Goal: Task Accomplishment & Management: Complete application form

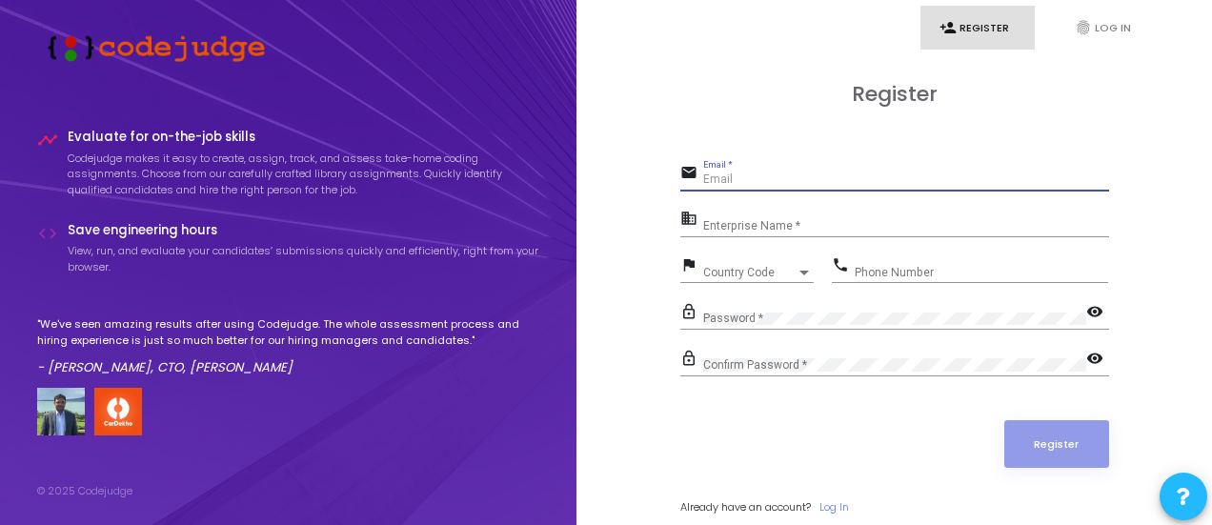
click at [730, 182] on input "Email *" at bounding box center [906, 179] width 406 height 13
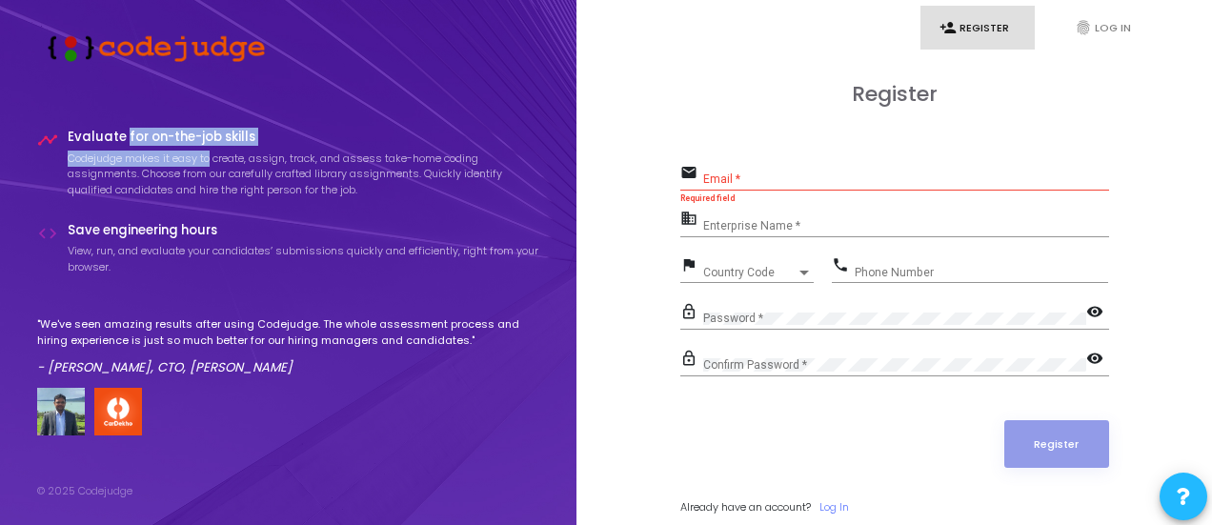
drag, startPoint x: 126, startPoint y: 138, endPoint x: 246, endPoint y: 153, distance: 121.0
click at [246, 153] on div "Evaluate for on-the-job skills Codejudge makes it easy to create, assign, track…" at bounding box center [304, 169] width 473 height 78
click at [250, 153] on p "Codejudge makes it easy to create, assign, track, and assess take-home coding a…" at bounding box center [304, 175] width 473 height 48
click at [743, 148] on div "Register email Email * Required field business Enterprise Name * flag Country C…" at bounding box center [894, 320] width 429 height 476
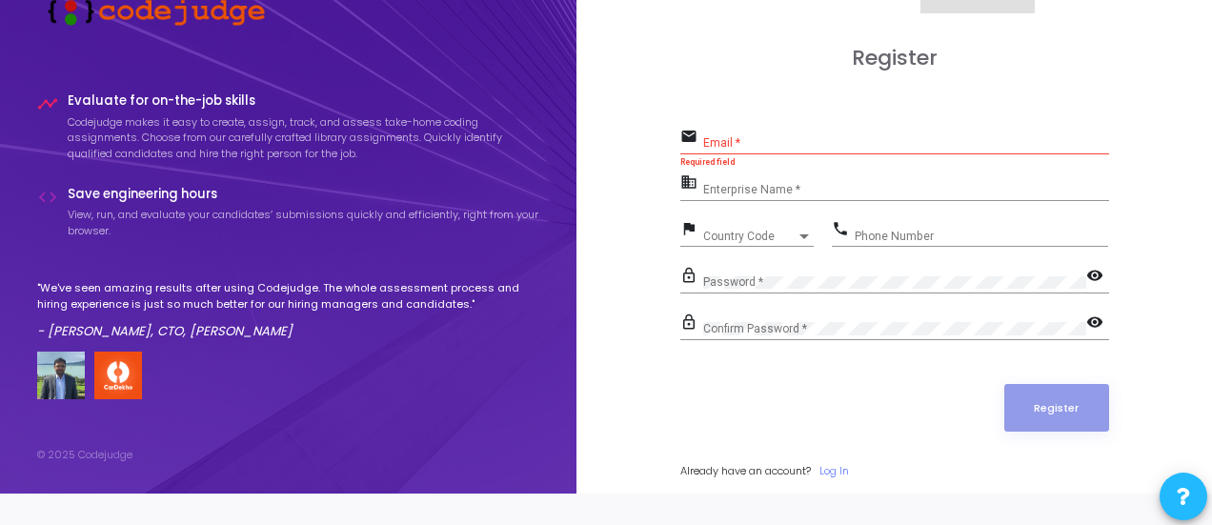
scroll to position [54, 0]
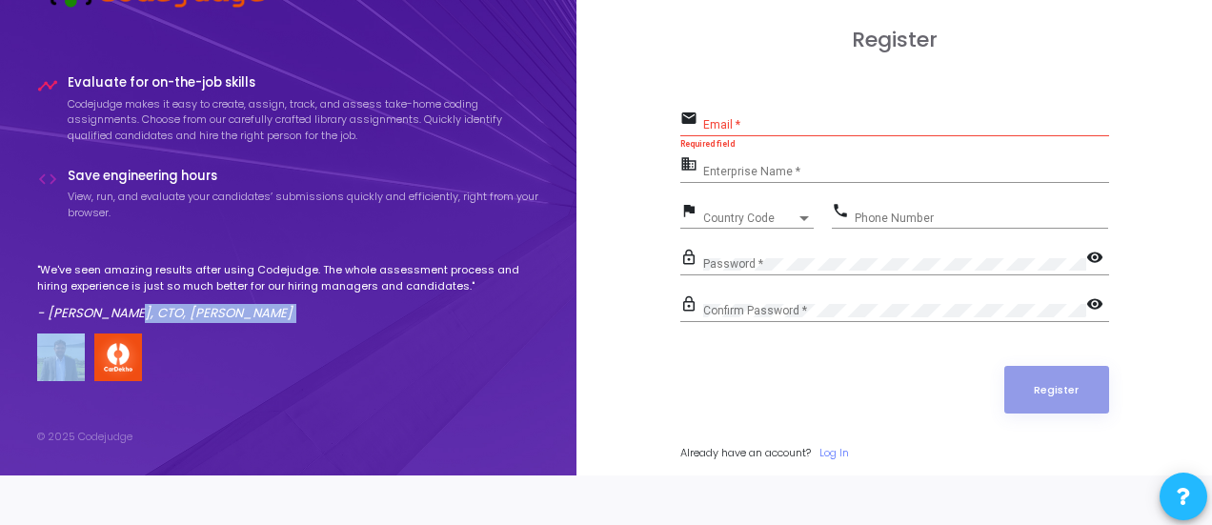
drag, startPoint x: 268, startPoint y: 315, endPoint x: 334, endPoint y: 330, distance: 67.3
click at [334, 330] on div ""We've seen amazing results after using Codejudge. The whole assessment process…" at bounding box center [288, 321] width 503 height 119
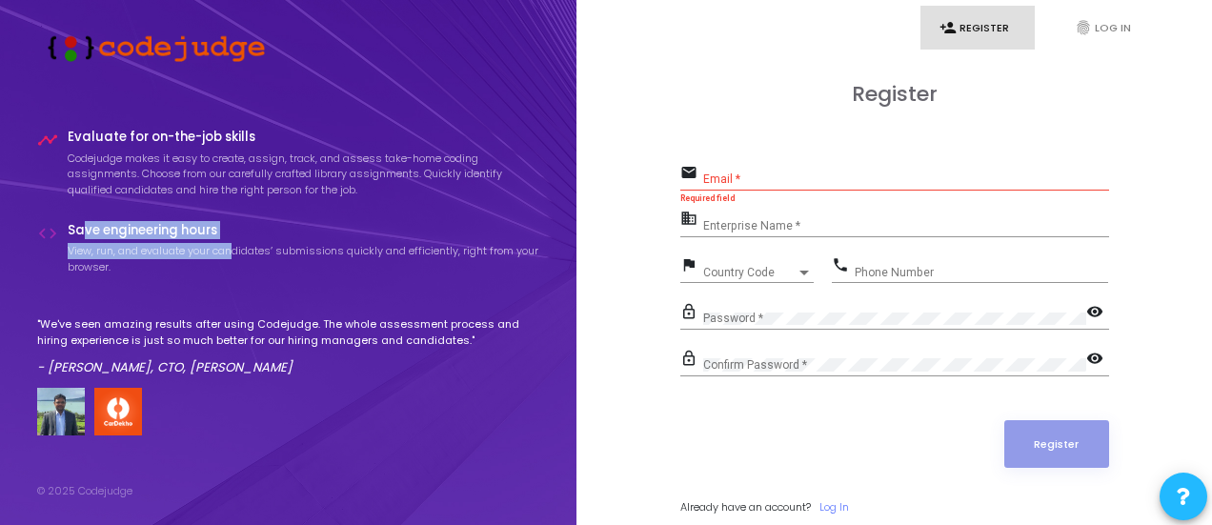
drag, startPoint x: 84, startPoint y: 221, endPoint x: 237, endPoint y: 245, distance: 155.3
click at [237, 245] on div "Save engineering hours View, run, and evaluate your candidates’ submissions qui…" at bounding box center [304, 254] width 473 height 62
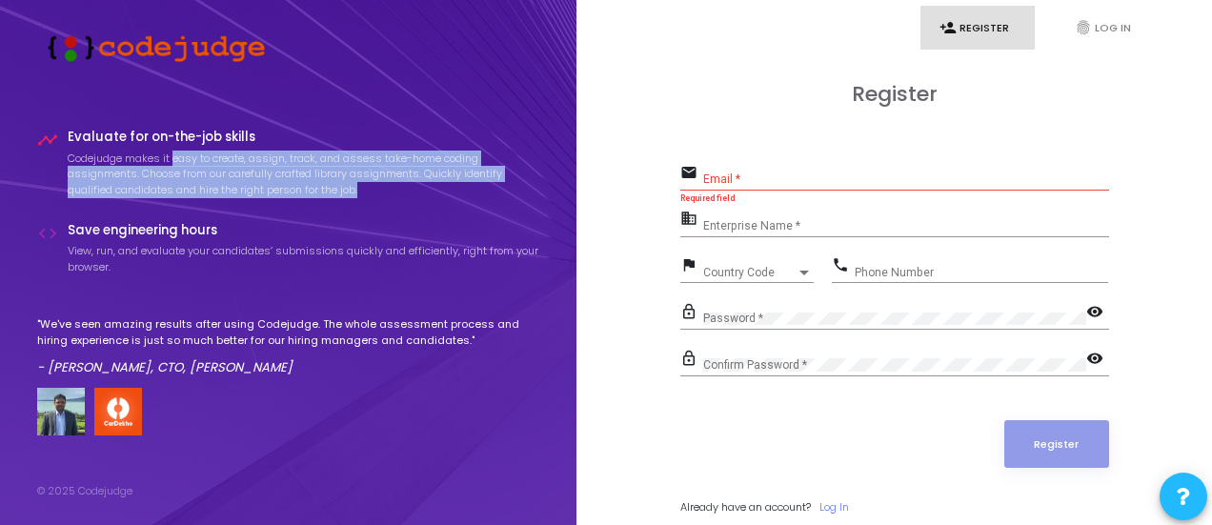
drag, startPoint x: 173, startPoint y: 159, endPoint x: 473, endPoint y: 182, distance: 300.1
click at [473, 182] on p "Codejudge makes it easy to create, assign, track, and assess take-home coding a…" at bounding box center [304, 175] width 473 height 48
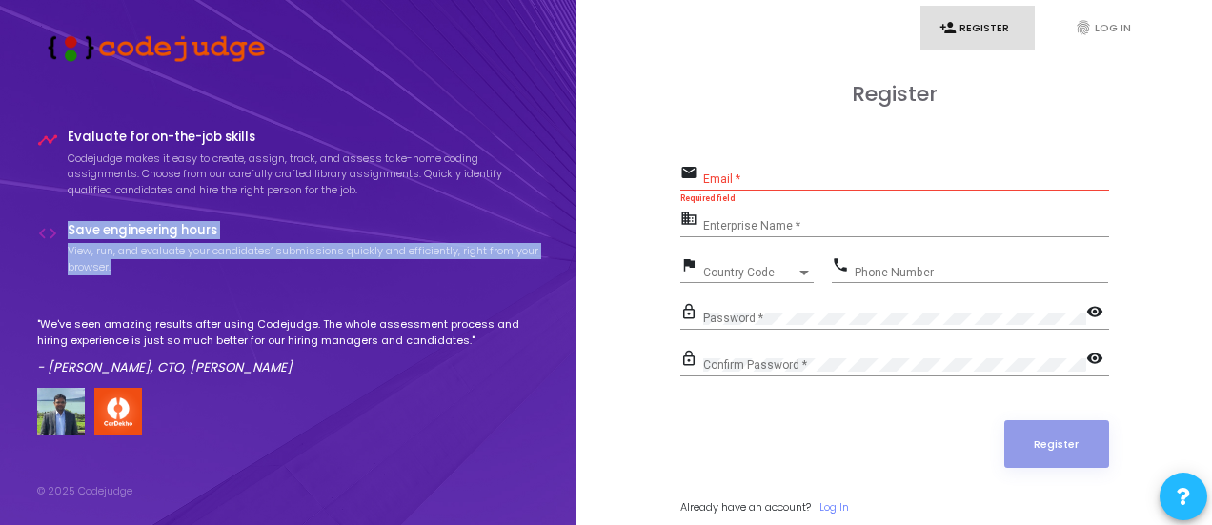
drag, startPoint x: 68, startPoint y: 227, endPoint x: 487, endPoint y: 281, distance: 422.8
click at [487, 281] on div "Save engineering hours View, run, and evaluate your candidates’ submissions qui…" at bounding box center [304, 254] width 473 height 62
click at [487, 282] on div "Save engineering hours View, run, and evaluate your candidates’ submissions qui…" at bounding box center [304, 254] width 473 height 62
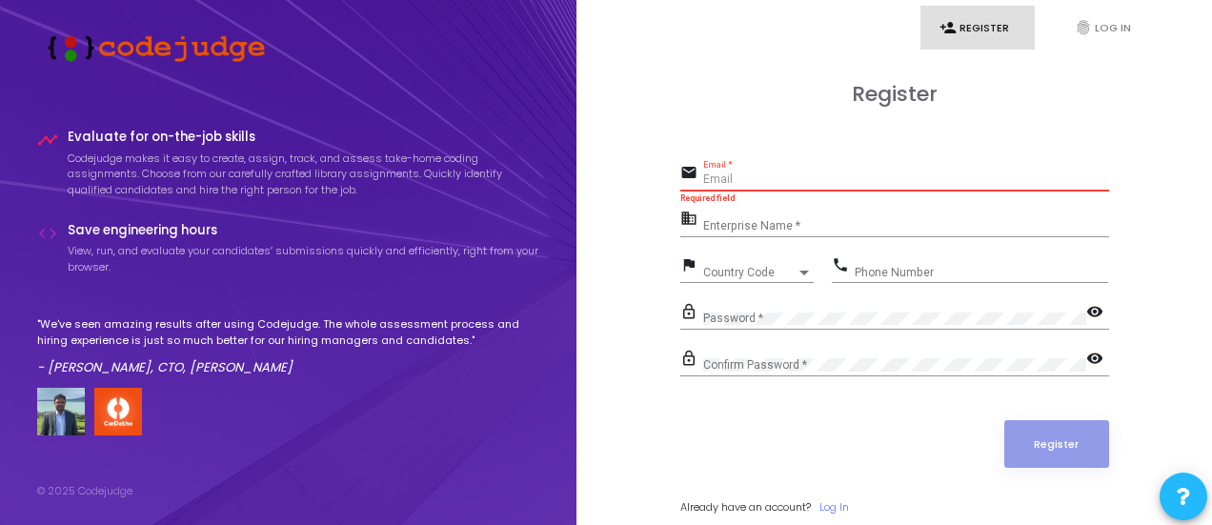
click at [774, 184] on input "Email *" at bounding box center [906, 179] width 406 height 13
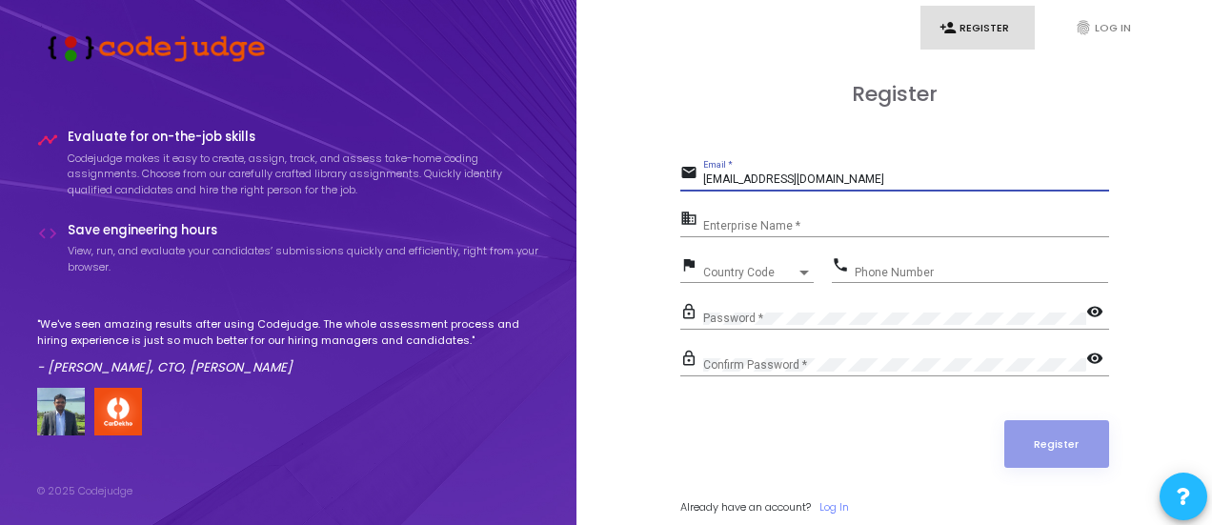
type input "zubair01rke@gmail.com"
click at [731, 209] on div "Enterprise Name *" at bounding box center [906, 222] width 406 height 30
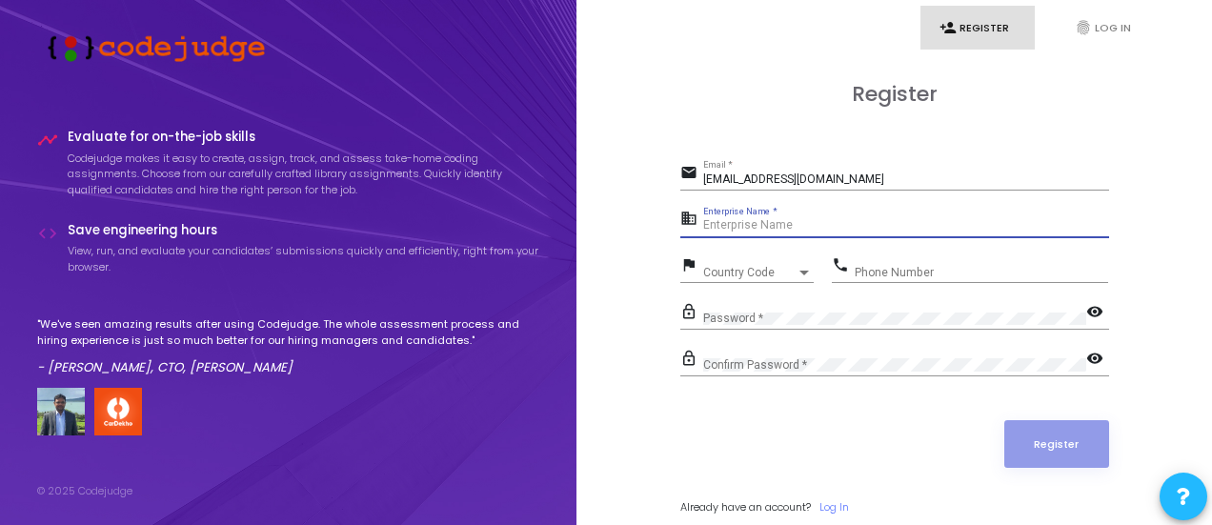
click at [735, 213] on div "Enterprise Name *" at bounding box center [906, 222] width 406 height 30
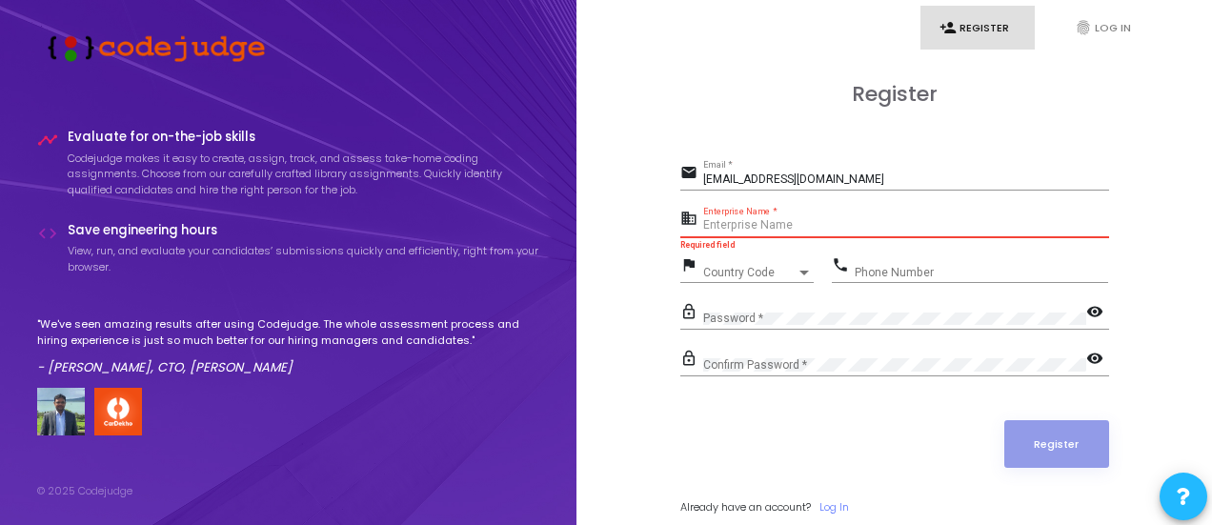
click at [734, 63] on div "Register email zubair01rke@gmail.com Email * business Enterprise Name * Require…" at bounding box center [894, 320] width 594 height 530
click at [641, 393] on div "Register email zubair01rke@gmail.com Email * business Enterprise Name * Require…" at bounding box center [894, 320] width 594 height 530
click at [762, 224] on input "Enterprise Name *" at bounding box center [906, 225] width 406 height 13
drag, startPoint x: 869, startPoint y: 183, endPoint x: 718, endPoint y: 182, distance: 151.5
click at [718, 182] on input "zubair01rke@gmail.com" at bounding box center [906, 179] width 406 height 13
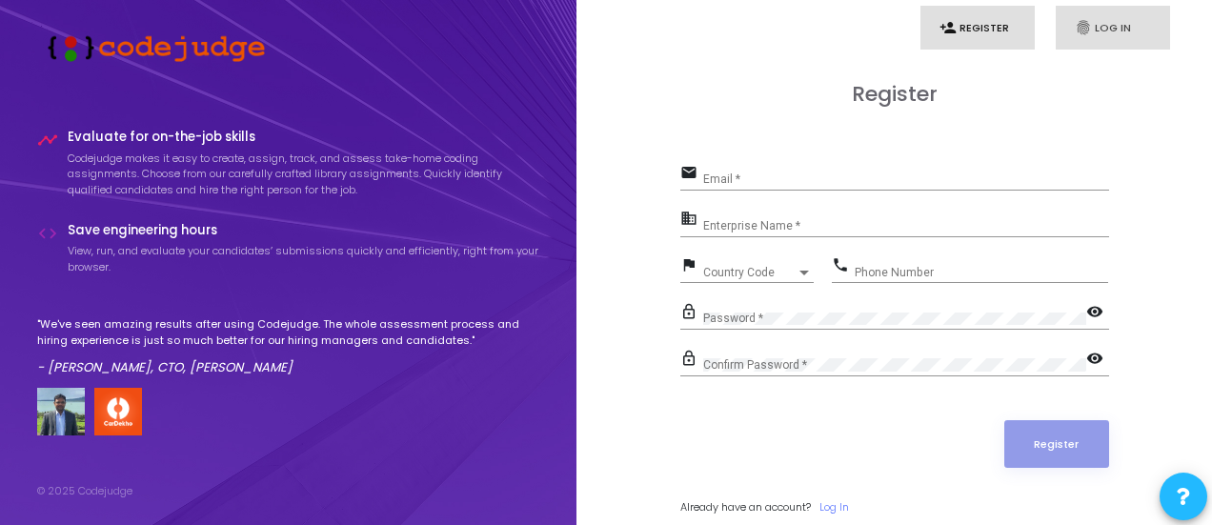
click at [1096, 25] on link "fingerprint Log In" at bounding box center [1113, 28] width 114 height 45
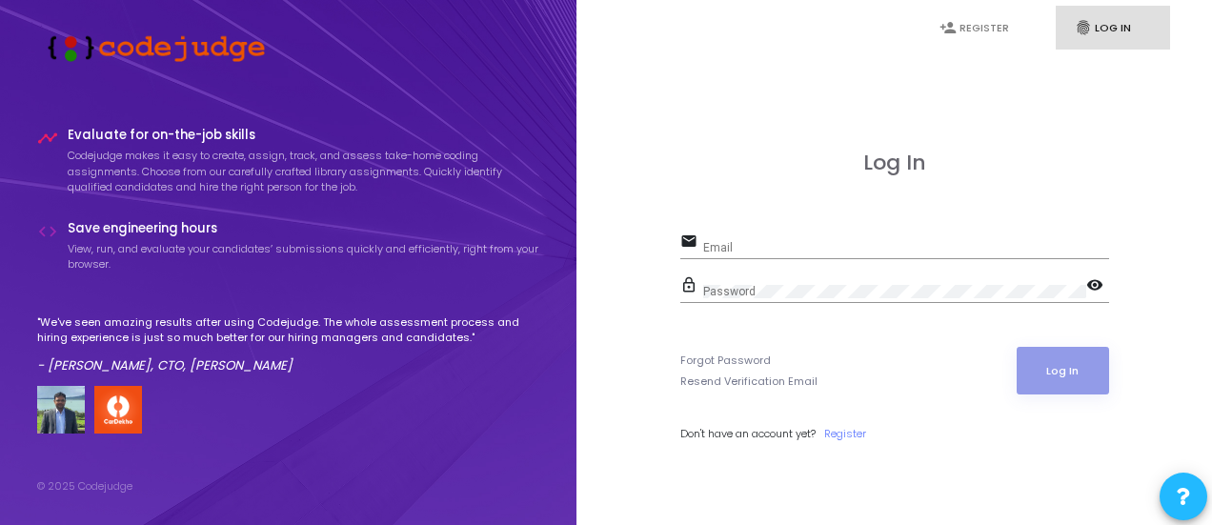
click at [797, 250] on input "Email" at bounding box center [906, 247] width 406 height 13
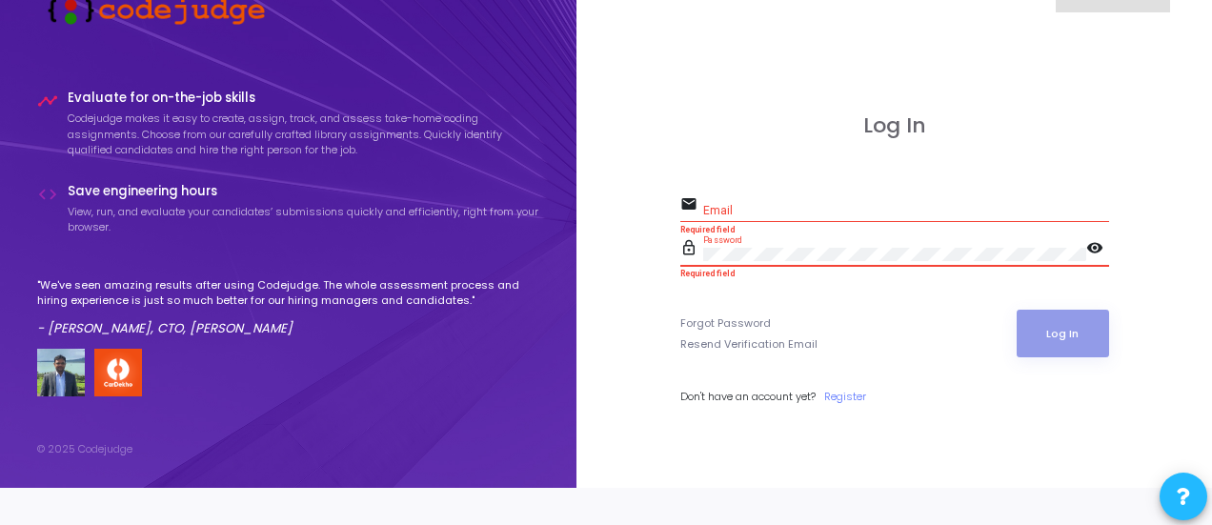
scroll to position [54, 0]
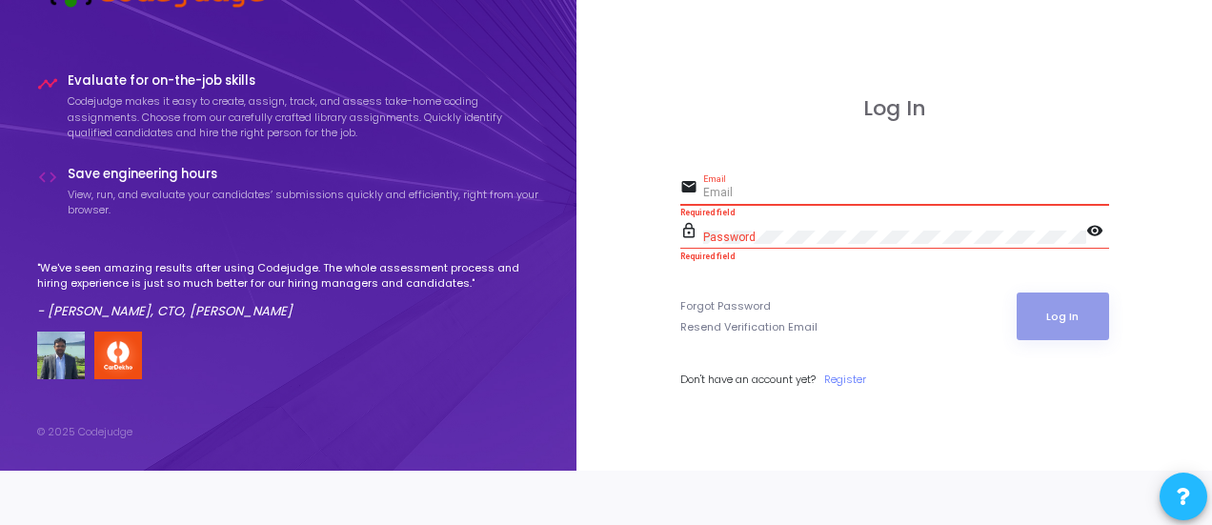
click at [730, 187] on input "Email" at bounding box center [906, 193] width 406 height 13
click at [858, 373] on link "Register" at bounding box center [845, 380] width 42 height 16
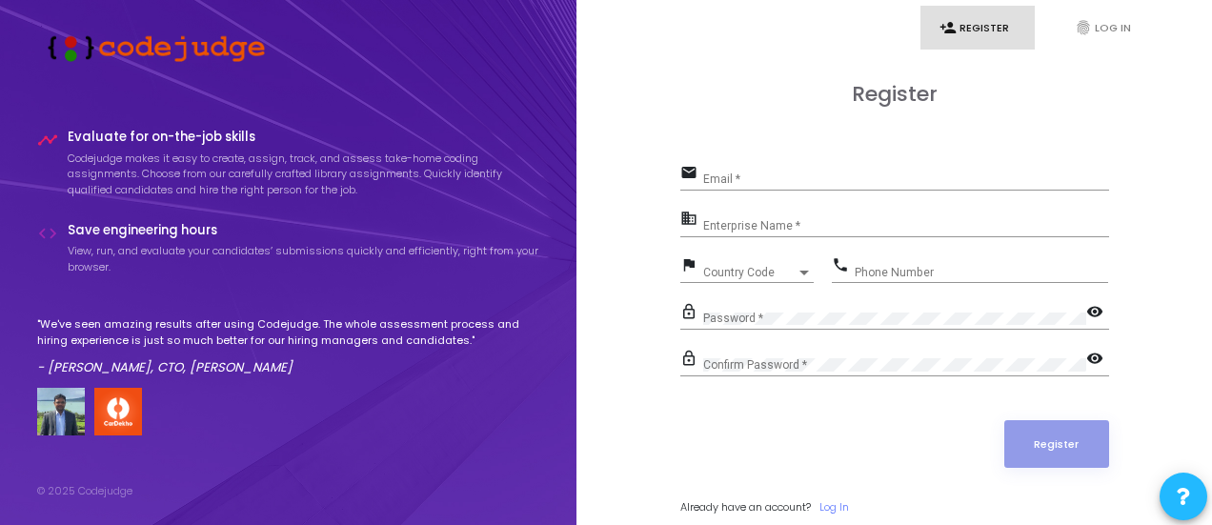
click at [770, 352] on div "Confirm Password *" at bounding box center [894, 361] width 383 height 30
click at [734, 188] on div "Email *" at bounding box center [906, 176] width 406 height 30
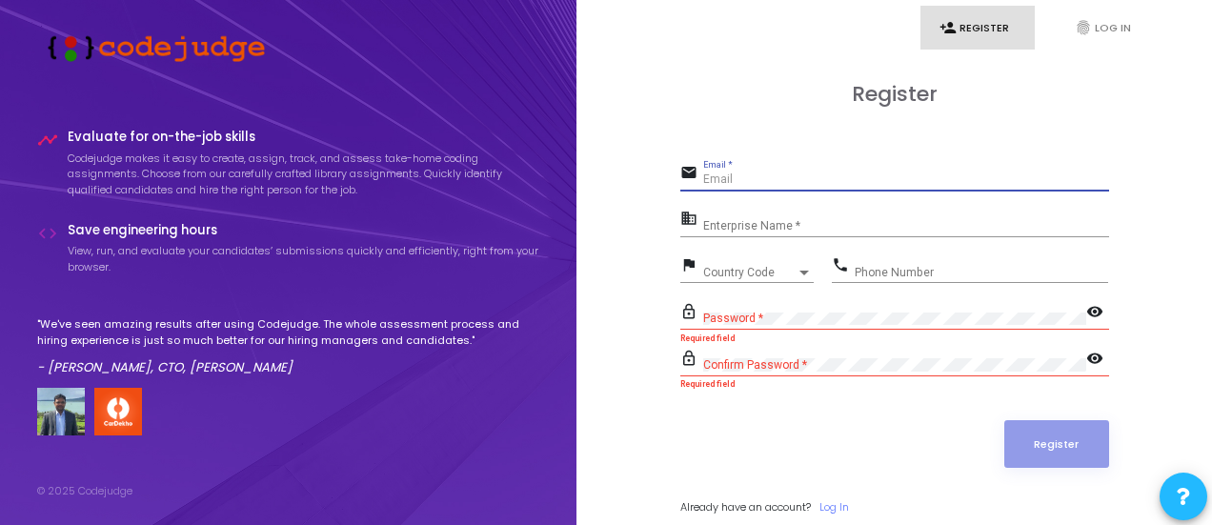
click at [734, 219] on input "Enterprise Name *" at bounding box center [906, 225] width 406 height 13
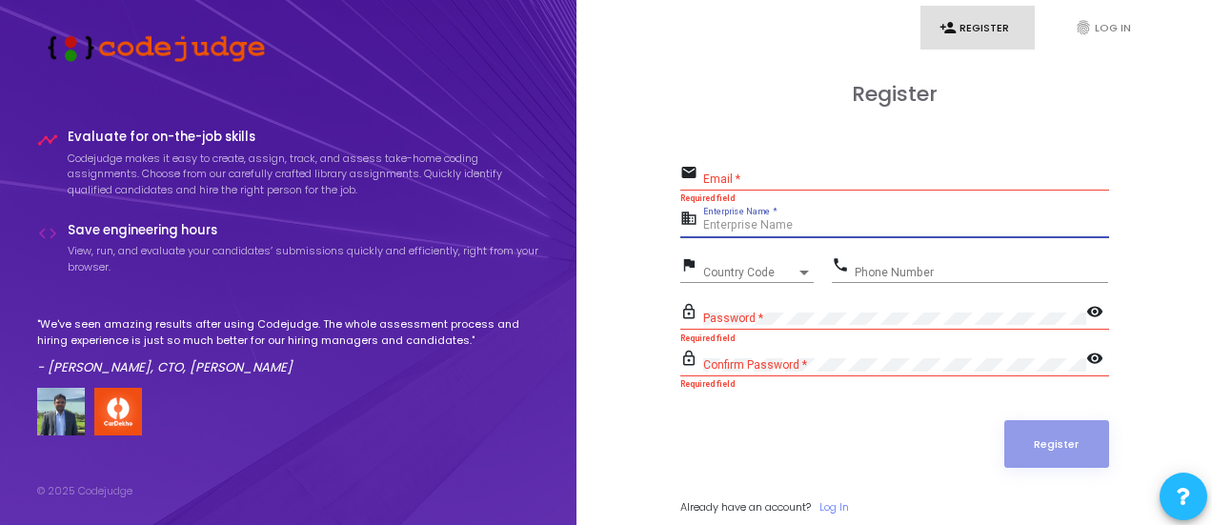
click at [726, 192] on div "email Email * Required field" at bounding box center [894, 182] width 429 height 44
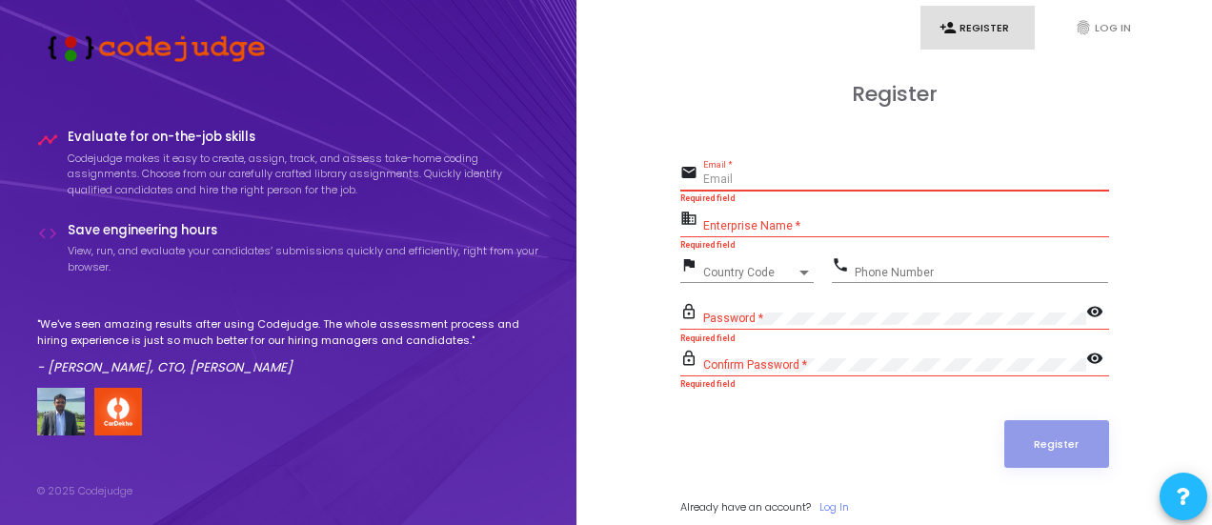
click at [722, 175] on input "Email *" at bounding box center [906, 179] width 406 height 13
type input "z"
click at [714, 174] on input "z" at bounding box center [906, 179] width 406 height 13
paste input "targetedtraffich@gmail.com"
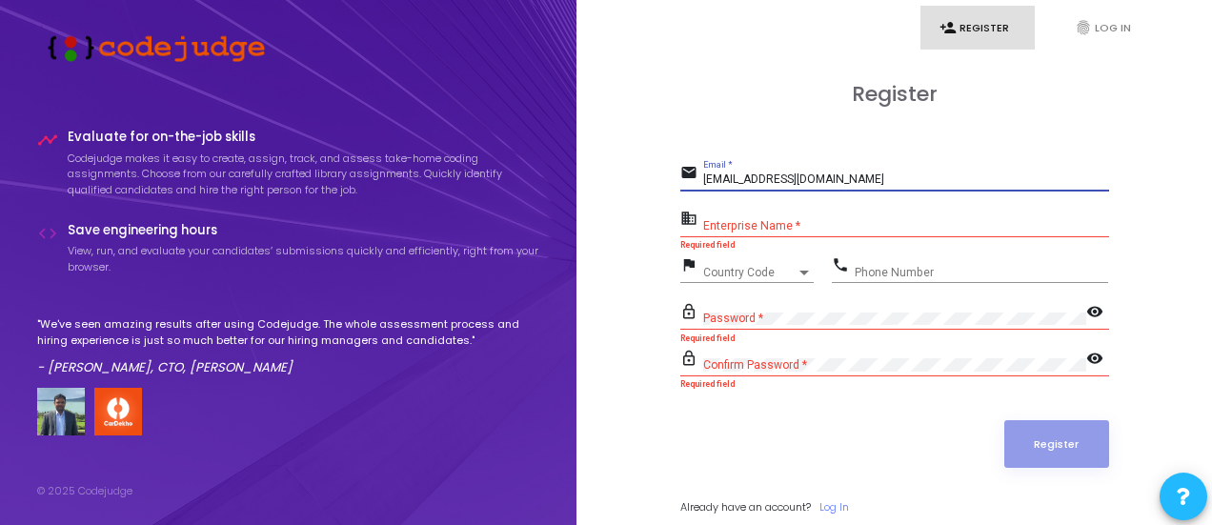
type input "targetedtraffich@gmail.com"
click at [714, 233] on div "Enterprise Name *" at bounding box center [906, 222] width 406 height 30
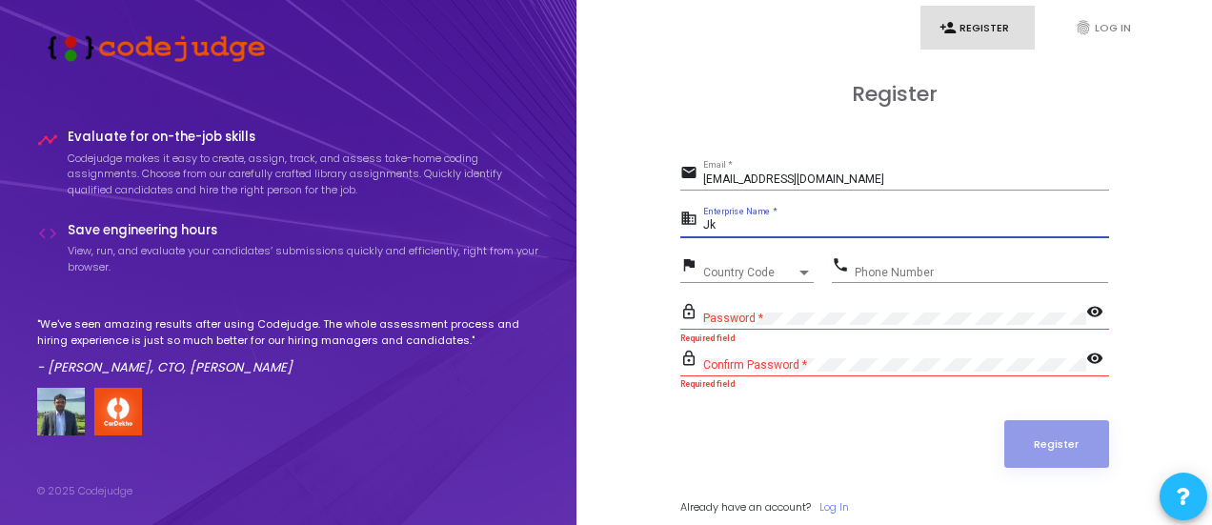
type input "Jk"
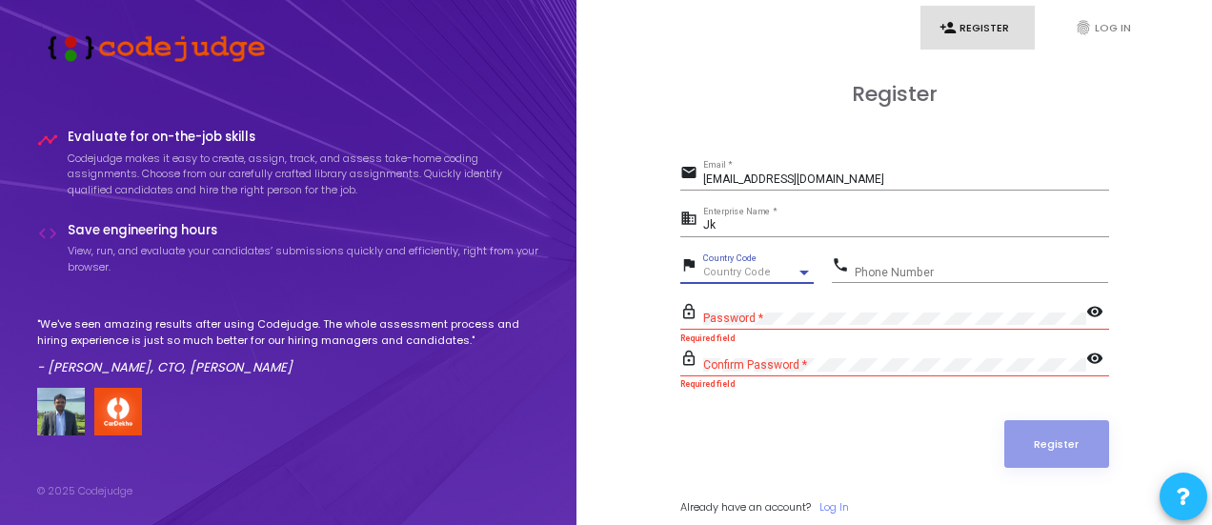
click at [719, 266] on span "Country Code" at bounding box center [737, 272] width 68 height 12
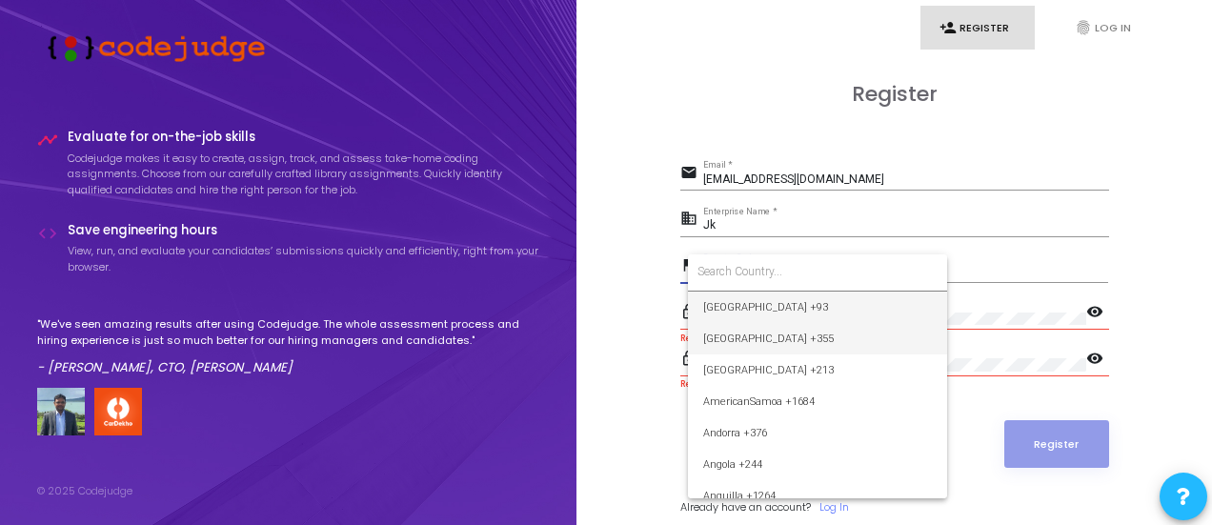
click at [740, 325] on span "Albania +355" at bounding box center [817, 338] width 229 height 31
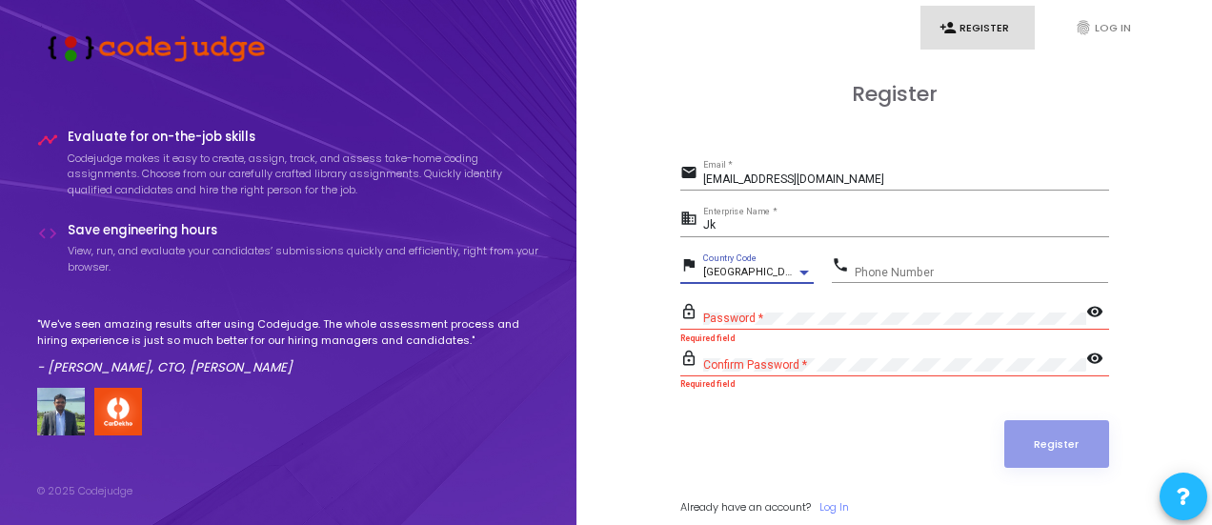
click at [776, 275] on div "Albania +355" at bounding box center [749, 272] width 93 height 11
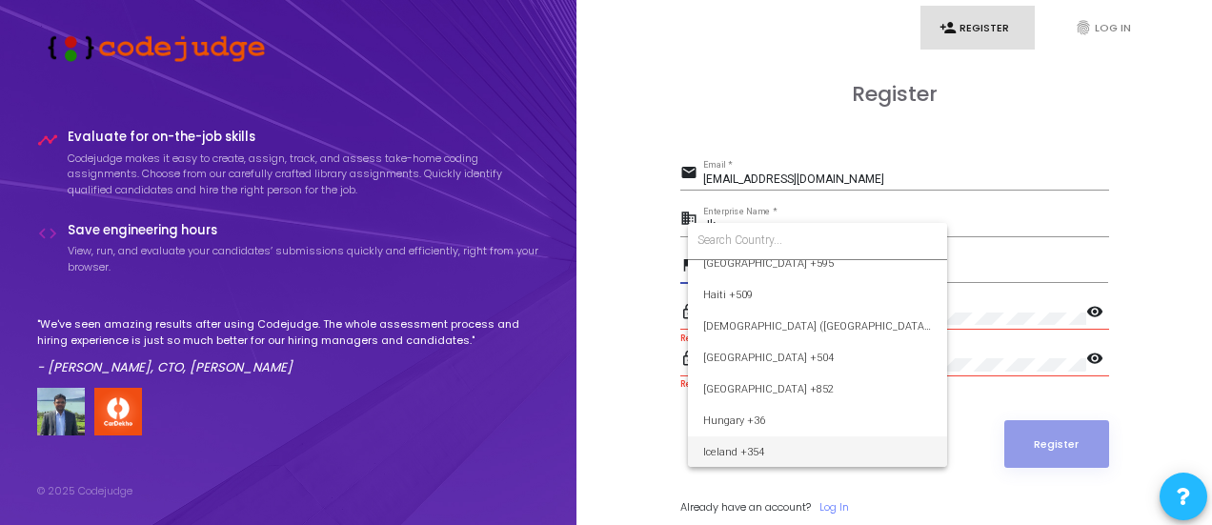
scroll to position [4509, 0]
click at [756, 235] on input at bounding box center [818, 240] width 240 height 17
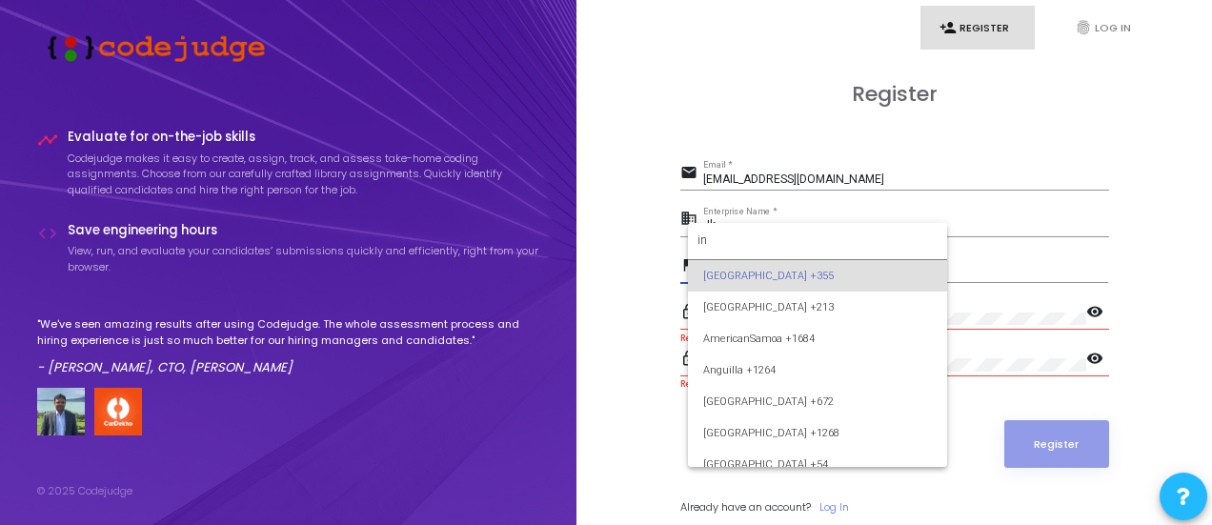
scroll to position [0, 0]
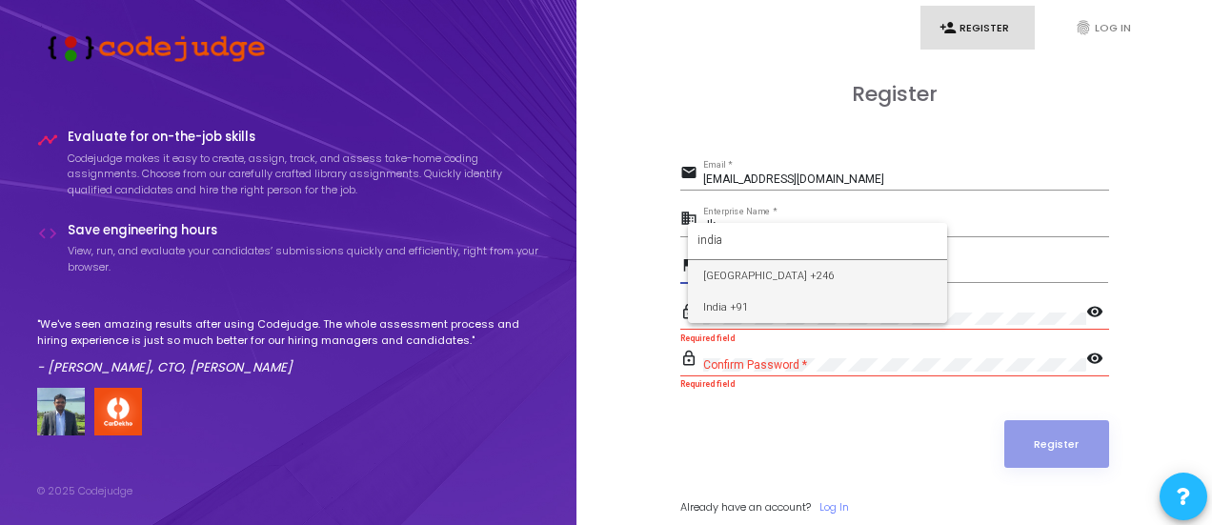
type input "india"
click at [797, 308] on span "India +91" at bounding box center [817, 307] width 229 height 31
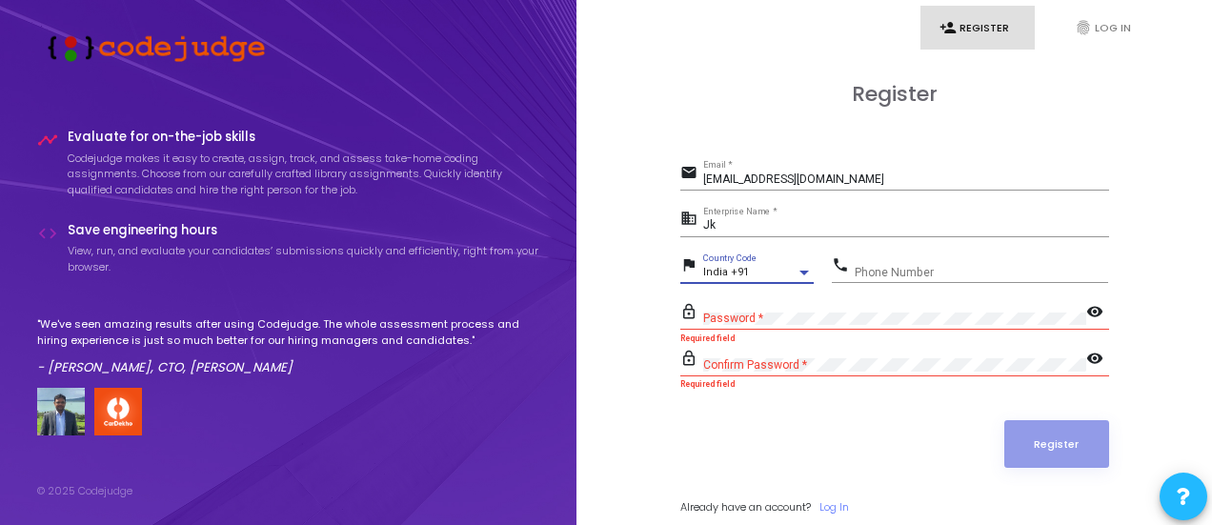
click at [898, 277] on div "Phone Number" at bounding box center [981, 268] width 253 height 30
click at [890, 266] on input "Phone Number" at bounding box center [981, 272] width 253 height 13
type input "9639157465"
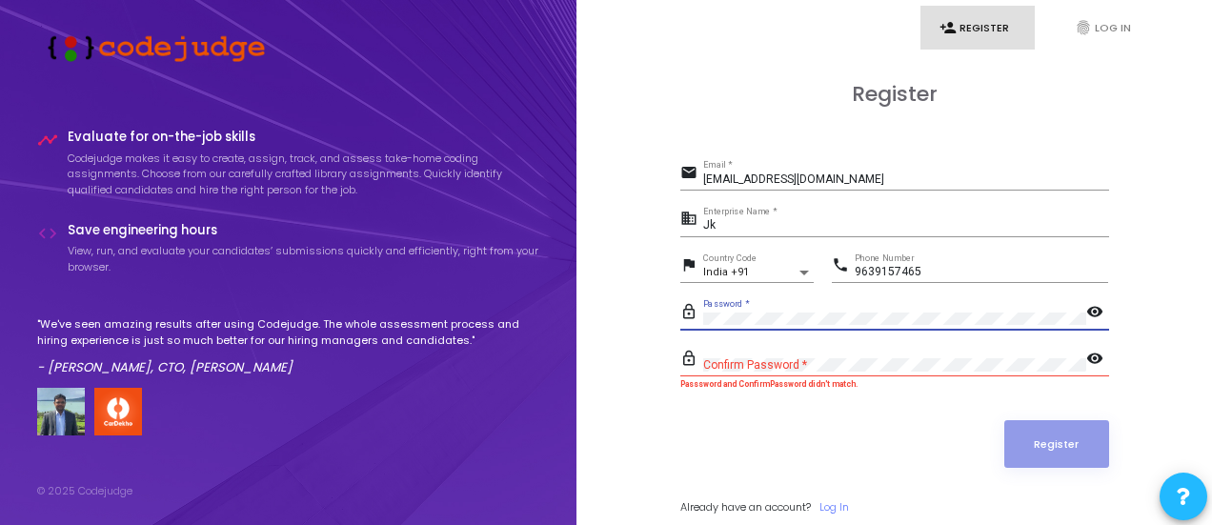
click at [719, 352] on div "Confirm Password *" at bounding box center [894, 361] width 383 height 30
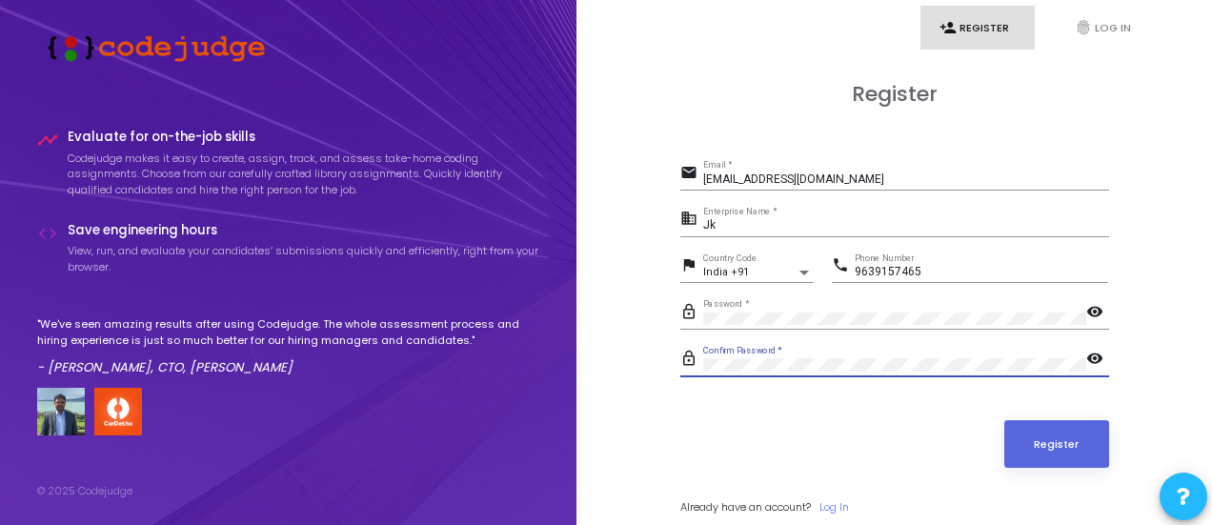
click at [1096, 355] on mat-icon "visibility" at bounding box center [1097, 360] width 23 height 23
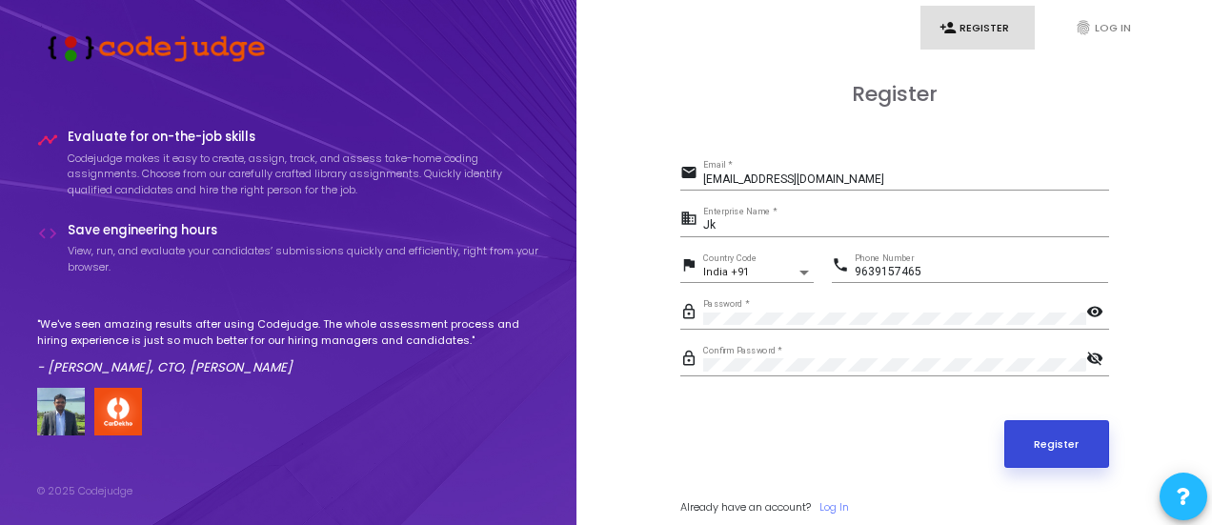
click at [1039, 426] on button "Register" at bounding box center [1056, 444] width 105 height 48
click at [1039, 436] on button "Register" at bounding box center [1056, 444] width 105 height 48
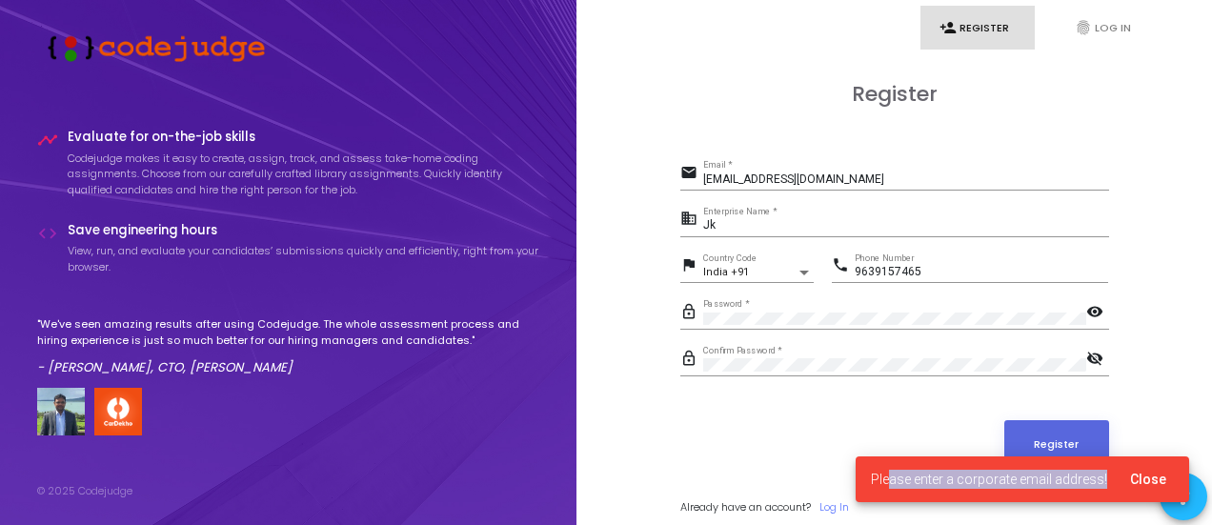
drag, startPoint x: 894, startPoint y: 482, endPoint x: 1105, endPoint y: 500, distance: 212.3
click at [1105, 500] on cj-snackbar "Please enter a corporate email address! Close" at bounding box center [1023, 479] width 334 height 46
click at [795, 469] on form "email targetedtraffich@gmail.com Email * business Jk Enterprise Name * flag Ind…" at bounding box center [894, 337] width 429 height 355
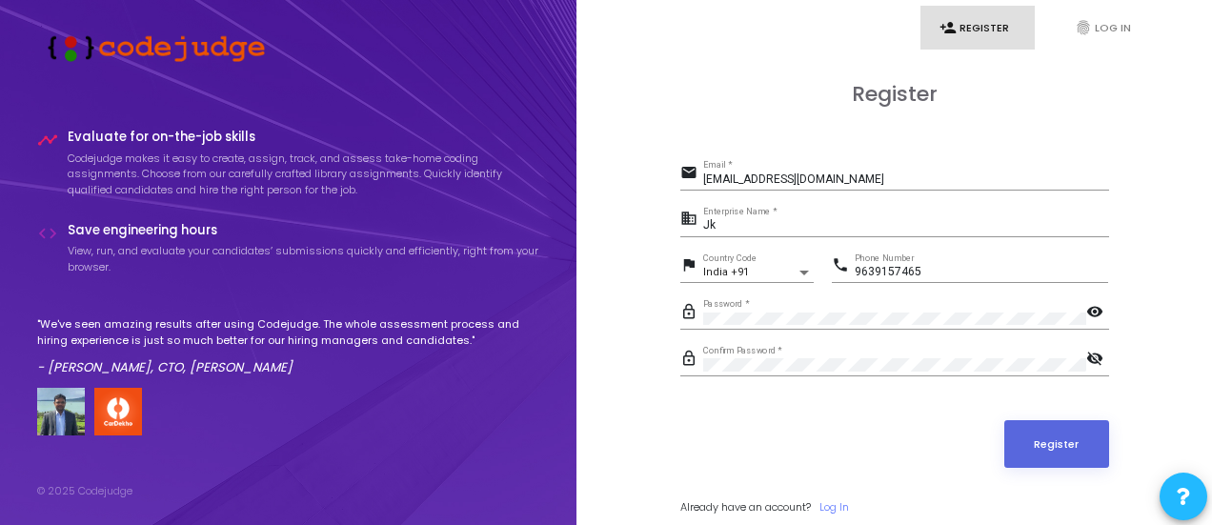
click at [783, 180] on input "targetedtraffich@gmail.com" at bounding box center [906, 179] width 406 height 13
drag, startPoint x: 856, startPoint y: 178, endPoint x: 635, endPoint y: 199, distance: 222.1
click at [635, 199] on div "Register email targetedtraffich@gmail.com Email * business Jk Enterprise Name *…" at bounding box center [894, 320] width 594 height 530
type input "zubair@creditoracademy.com"
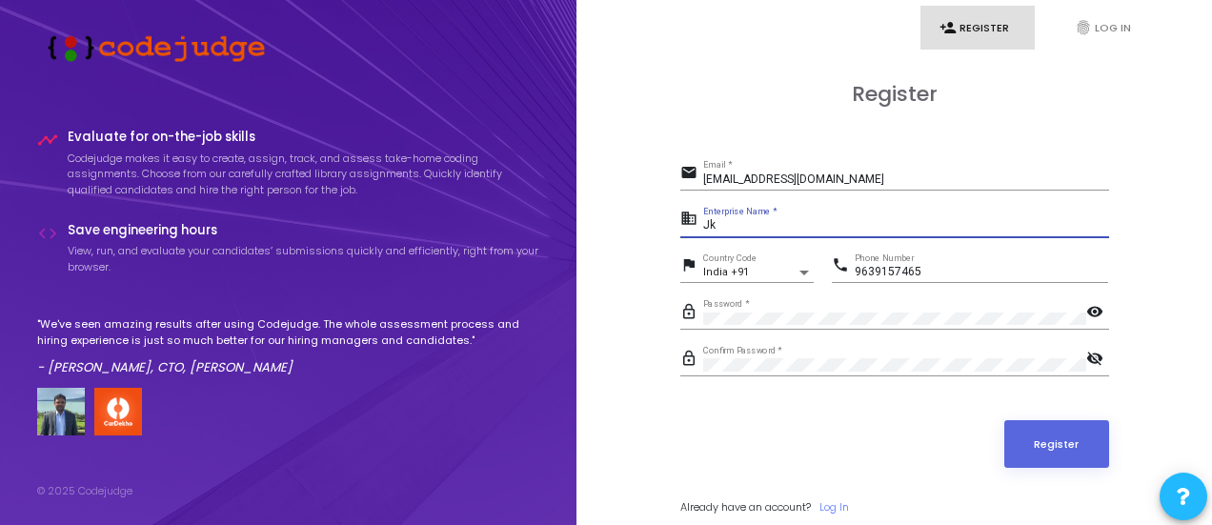
click at [757, 224] on input "Jk" at bounding box center [906, 225] width 406 height 13
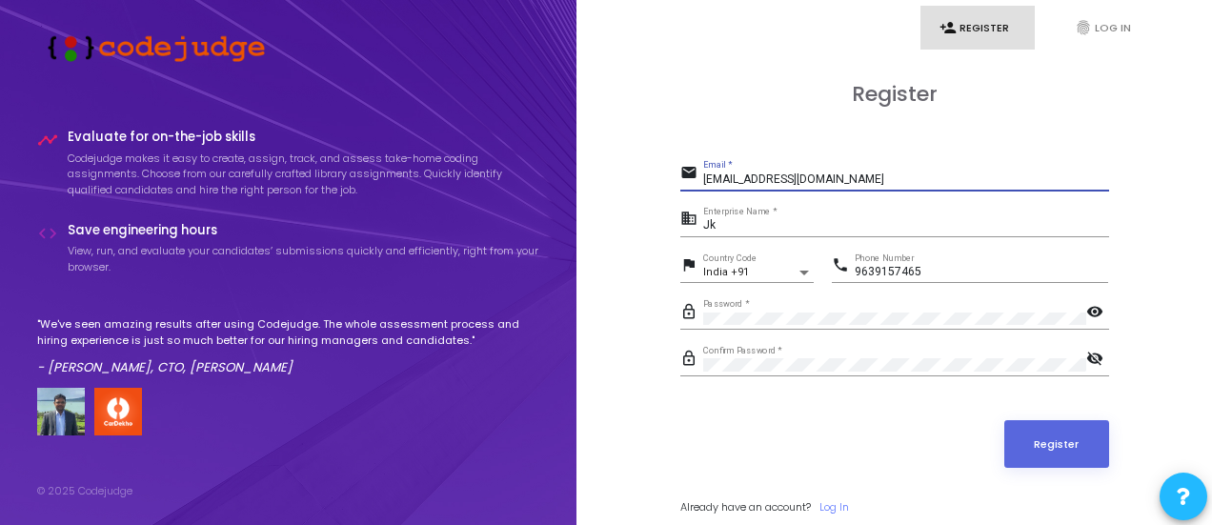
click at [846, 183] on input "zubair@creditoracademy.com" at bounding box center [906, 179] width 406 height 13
click at [866, 183] on input "zubair@creditoracademy.com" at bounding box center [906, 179] width 406 height 13
drag, startPoint x: 711, startPoint y: 179, endPoint x: 871, endPoint y: 196, distance: 161.0
click at [871, 196] on div "email zubair@creditoracademy.com Email *" at bounding box center [894, 182] width 429 height 44
click at [765, 214] on div "Jk Enterprise Name *" at bounding box center [906, 222] width 406 height 30
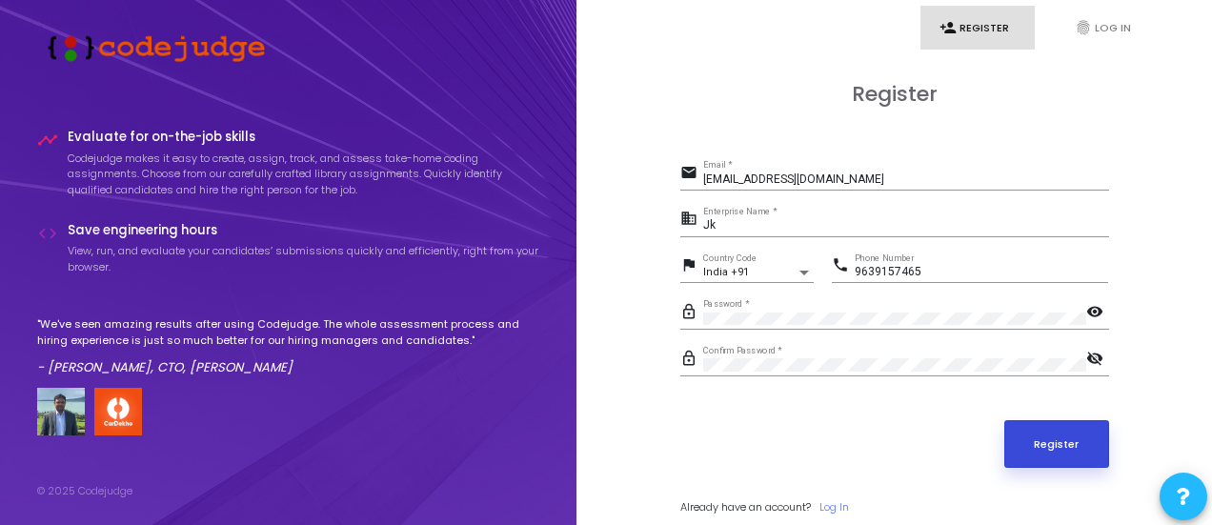
click at [1040, 435] on button "Register" at bounding box center [1056, 444] width 105 height 48
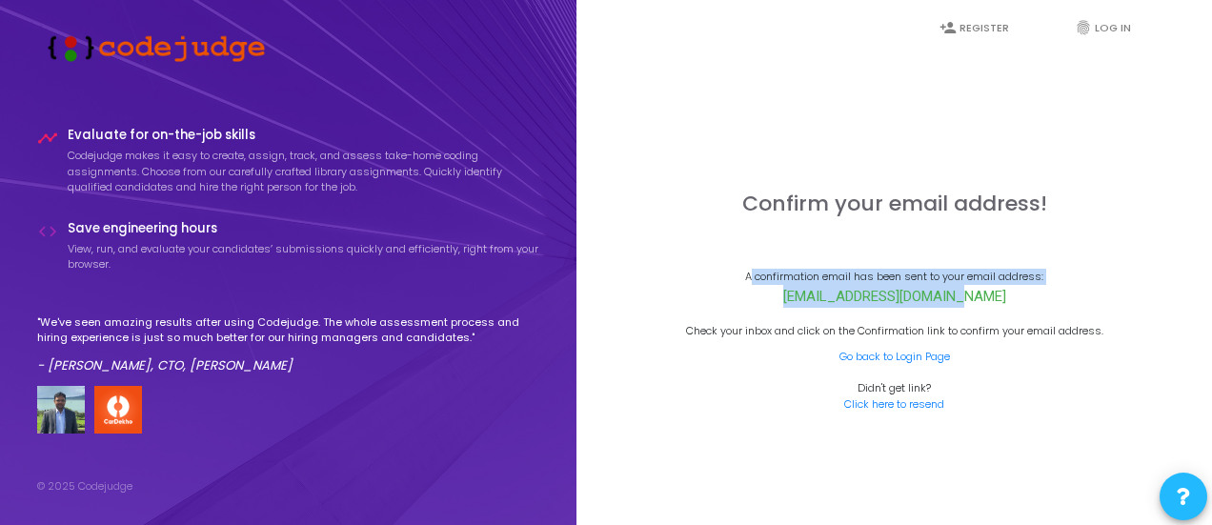
drag, startPoint x: 740, startPoint y: 268, endPoint x: 966, endPoint y: 298, distance: 227.9
click at [964, 298] on div "Confirm your email address! A confirmation email has been sent to your email ad…" at bounding box center [894, 318] width 429 height 252
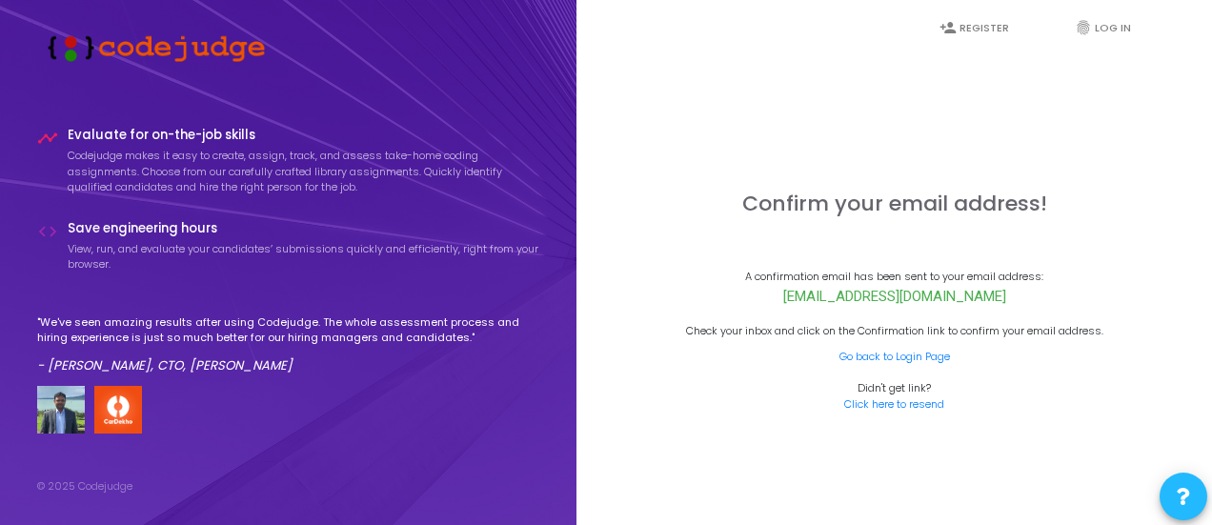
click at [966, 298] on span "zubair@creditoracademy.com" at bounding box center [894, 296] width 223 height 23
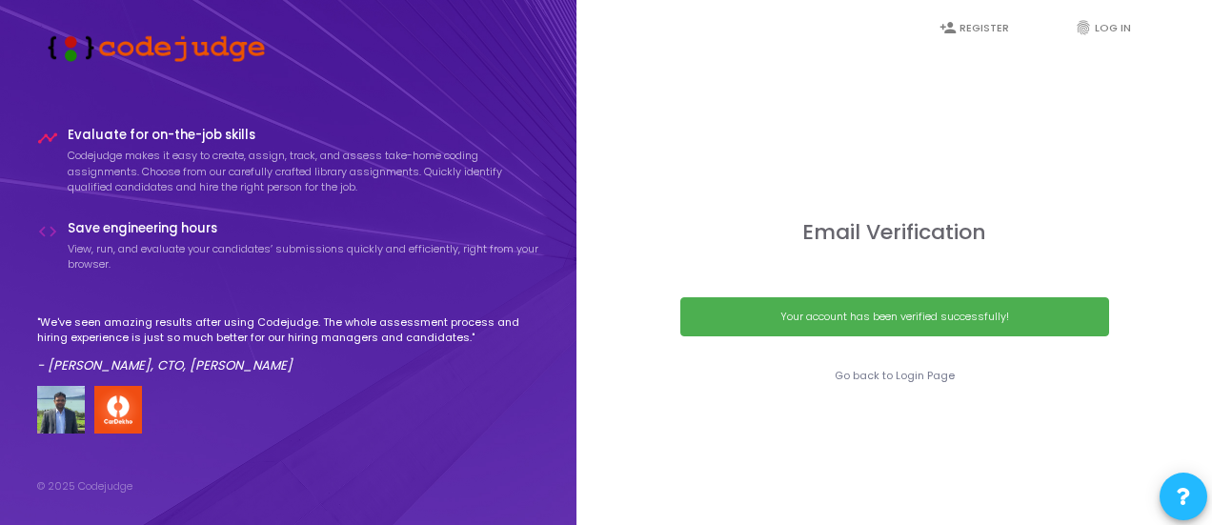
click at [856, 314] on div "Your account has been verified successfully!" at bounding box center [894, 317] width 385 height 16
click at [904, 374] on link "Go back to Login Page" at bounding box center [895, 376] width 120 height 16
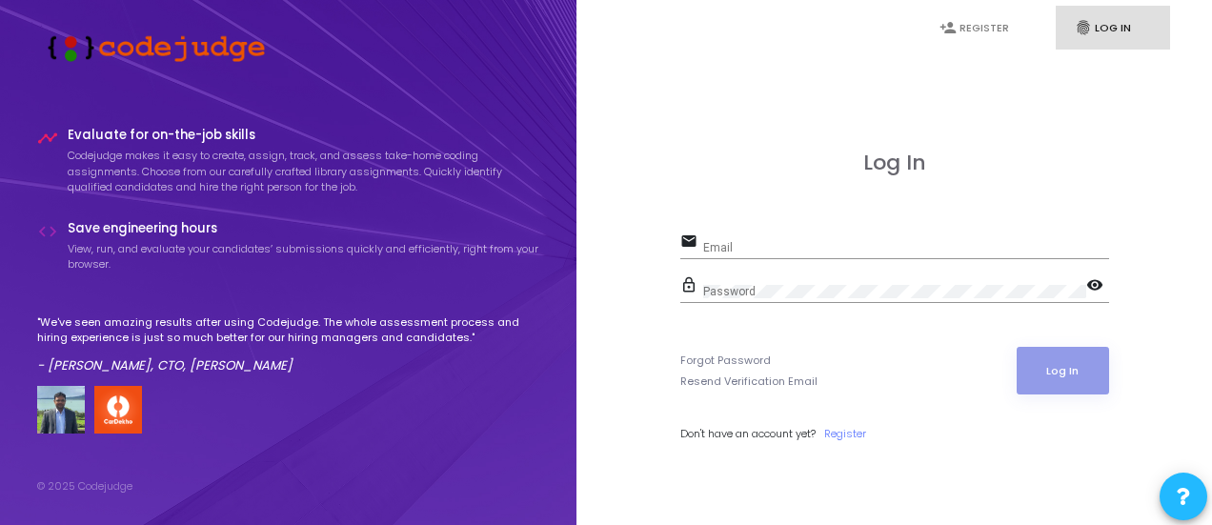
type input "[EMAIL_ADDRESS][DOMAIN_NAME]"
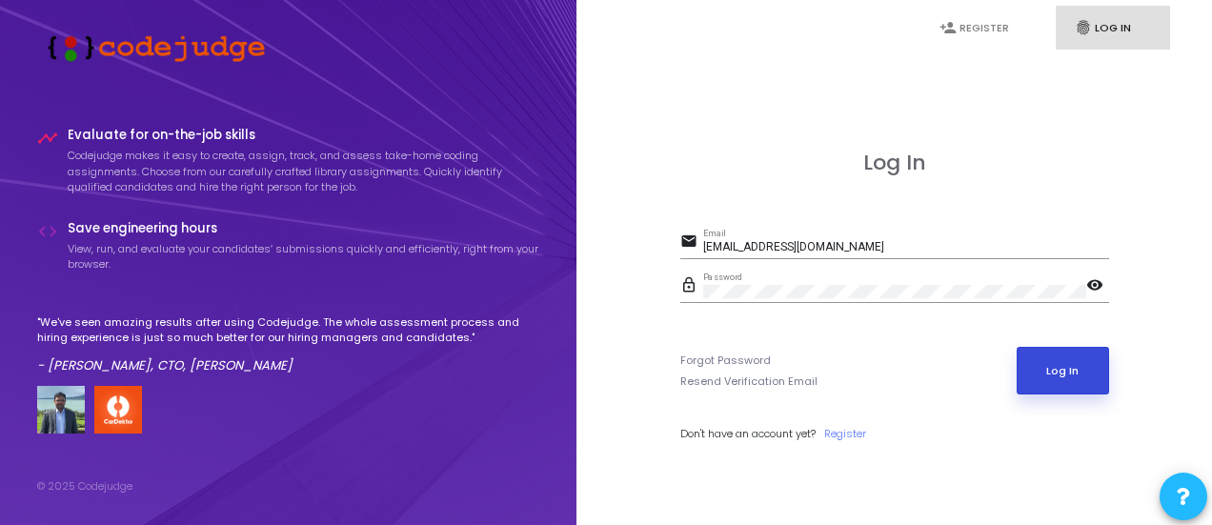
click at [1083, 369] on button "Log In" at bounding box center [1063, 371] width 92 height 48
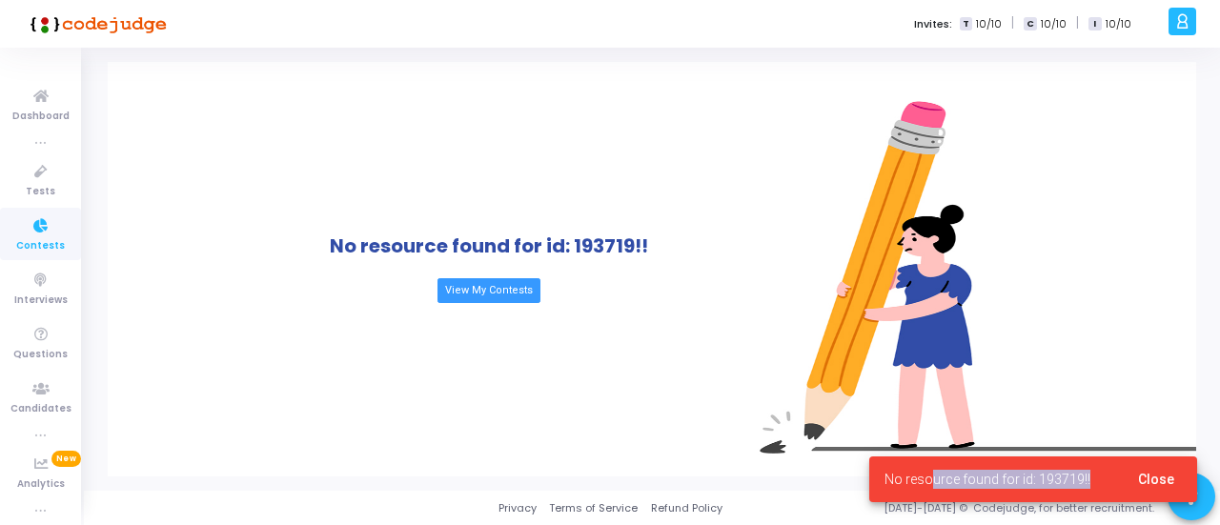
drag, startPoint x: 929, startPoint y: 477, endPoint x: 1105, endPoint y: 487, distance: 176.5
click at [1105, 487] on cj-snackbar "No resource found for id: 193719!! Close" at bounding box center [1033, 479] width 328 height 46
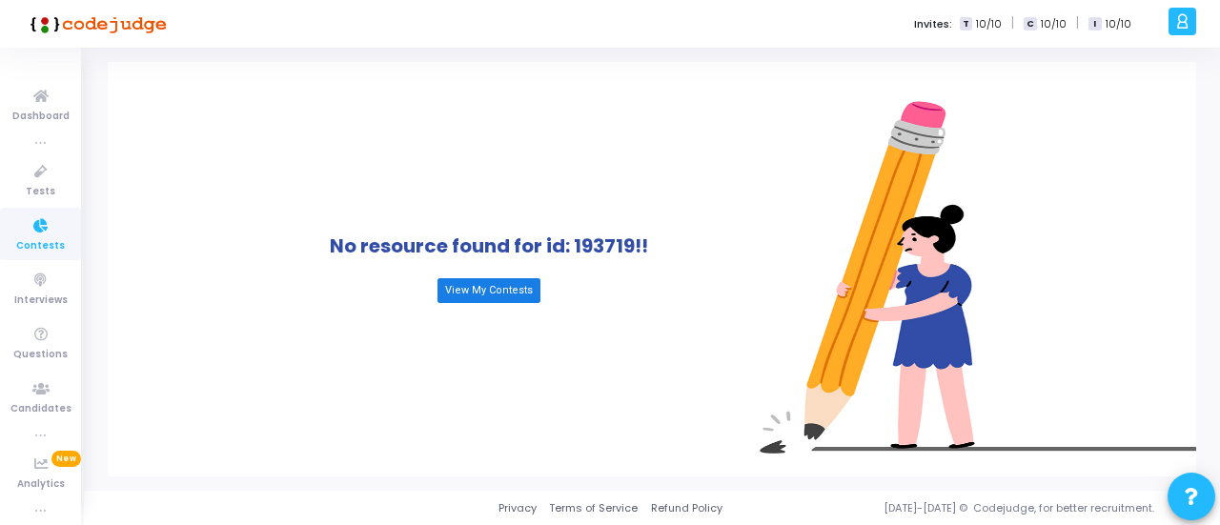
click at [472, 298] on link "View My Contests" at bounding box center [488, 290] width 103 height 25
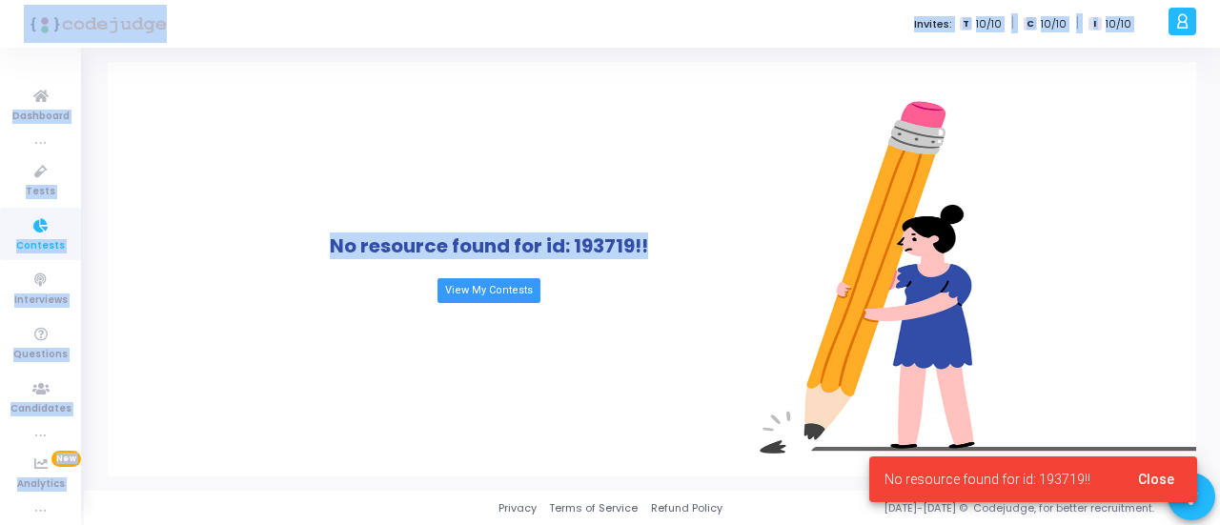
click at [658, 283] on div "No resource found for id: 193719!! View My Contests" at bounding box center [488, 269] width 761 height 415
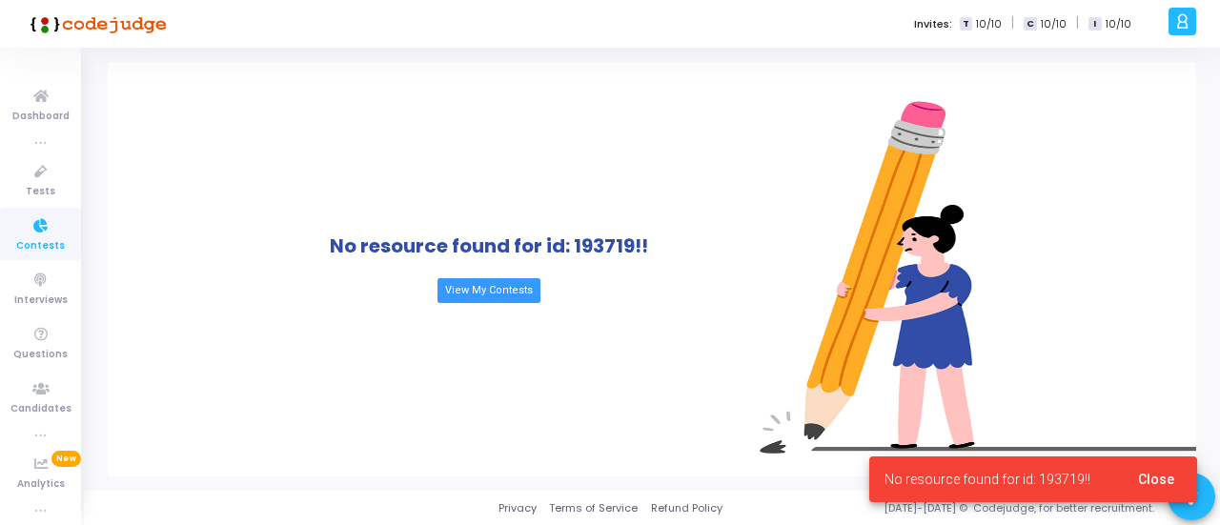
click at [658, 283] on div "No resource found for id: 193719!! View My Contests" at bounding box center [488, 269] width 761 height 415
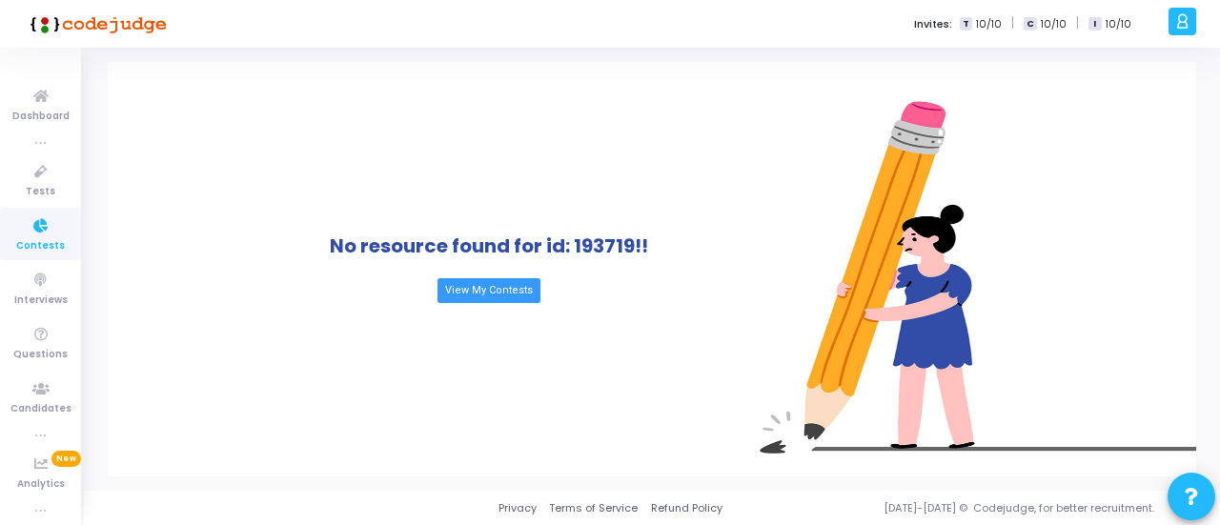
drag, startPoint x: 1027, startPoint y: 20, endPoint x: 1134, endPoint y: 39, distance: 108.4
click at [1134, 39] on div "Invites: T 10/10 | C 10/10 | I 10/10" at bounding box center [677, 24] width 972 height 48
click at [1107, 114] on div "No resource found for id: 193719!! View My Contests" at bounding box center [652, 269] width 1088 height 415
drag, startPoint x: 360, startPoint y: 102, endPoint x: 344, endPoint y: 125, distance: 28.0
click at [344, 125] on div "No resource found for id: 193719!! View My Contests" at bounding box center [488, 269] width 761 height 415
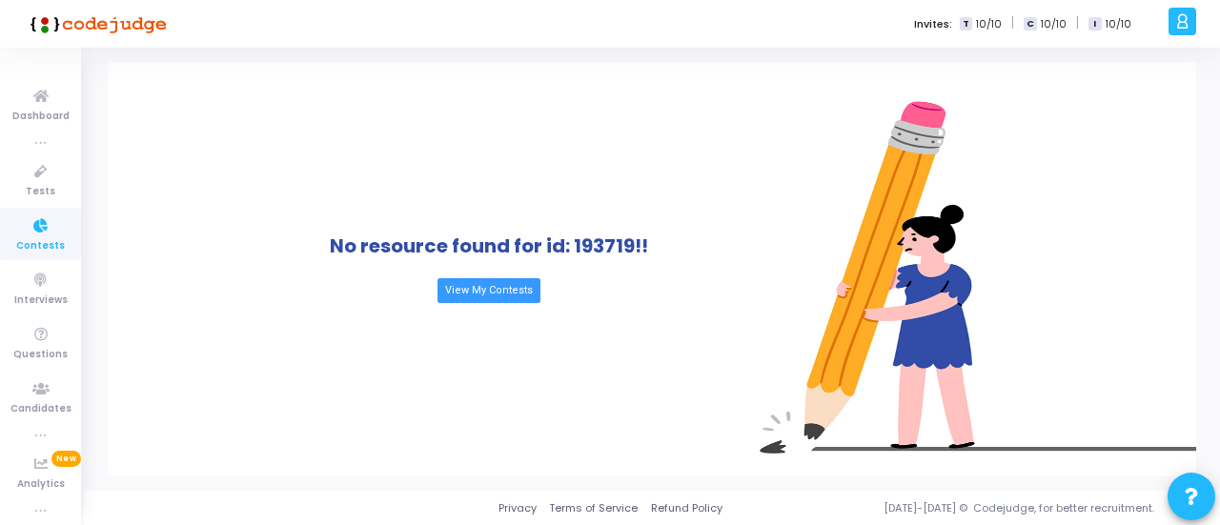
drag, startPoint x: 344, startPoint y: 125, endPoint x: 317, endPoint y: 125, distance: 26.7
click at [317, 125] on div "No resource found for id: 193719!! View My Contests" at bounding box center [488, 269] width 761 height 415
click at [22, 116] on span "Dashboard" at bounding box center [40, 117] width 57 height 16
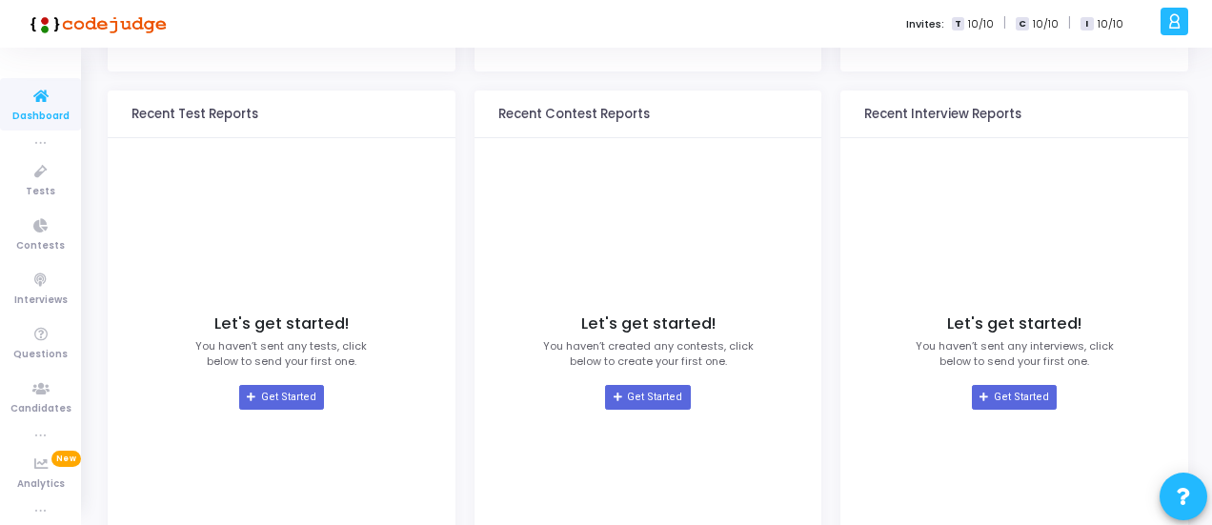
scroll to position [191, 0]
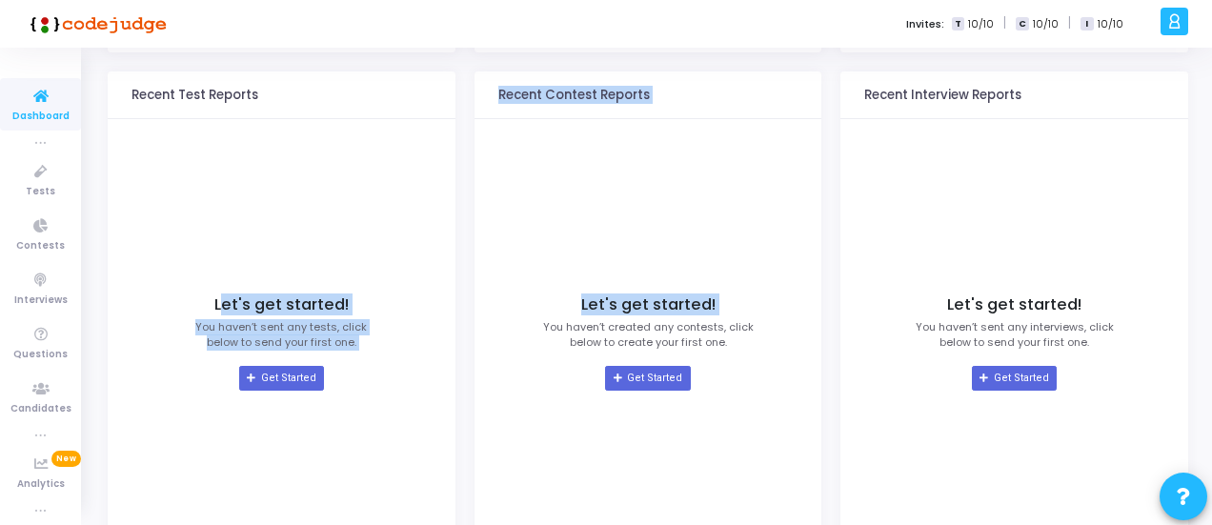
drag, startPoint x: 224, startPoint y: 302, endPoint x: 473, endPoint y: 313, distance: 248.9
click at [473, 313] on div "Tests 0 Created 0 Published Candidates 0 Invited 0 Attempted Recent Test Report…" at bounding box center [648, 237] width 1081 height 732
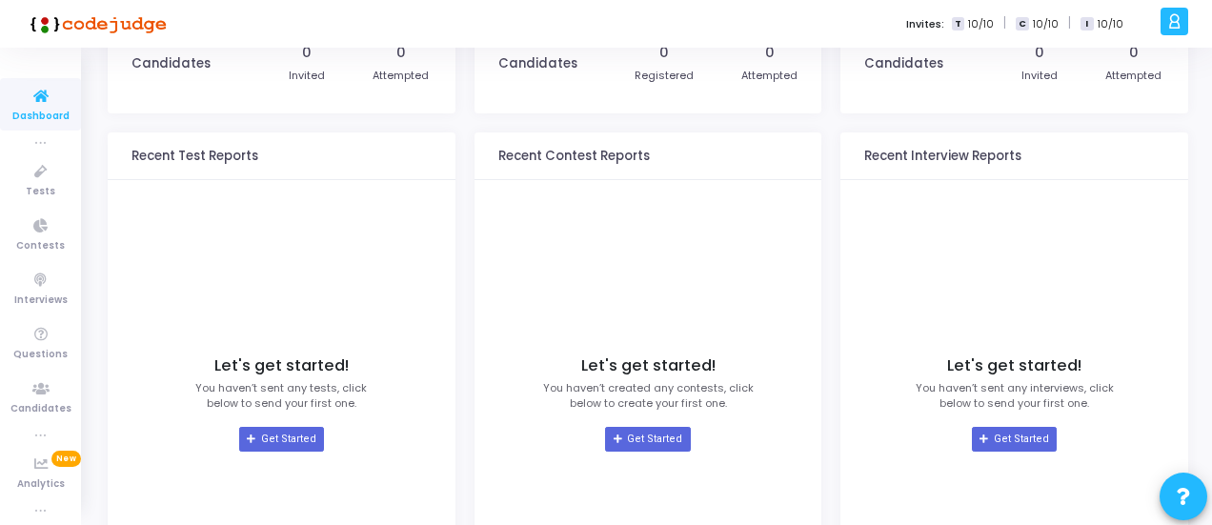
scroll to position [0, 0]
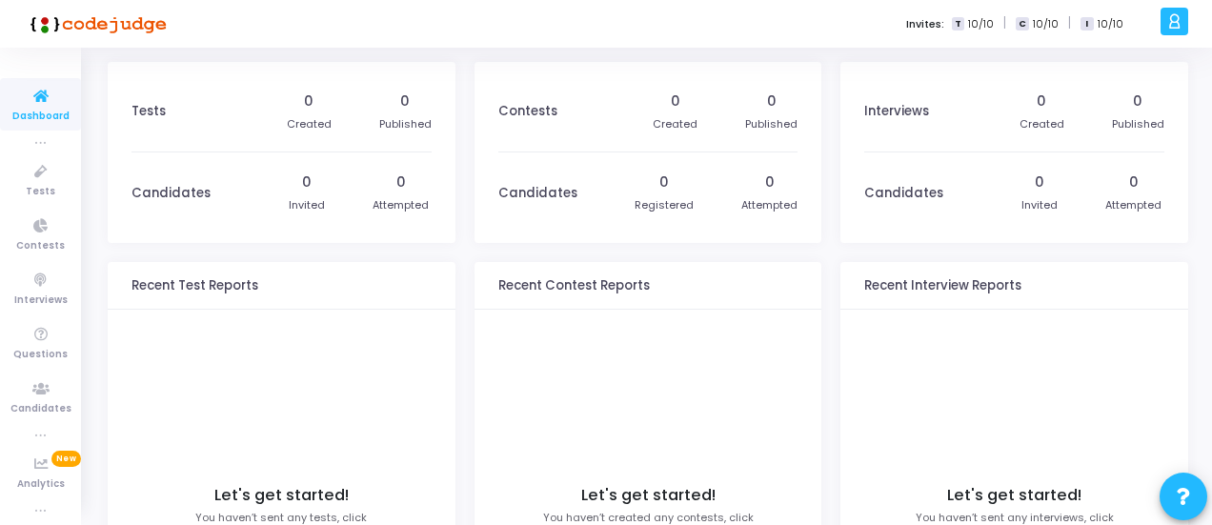
click at [1170, 26] on icon at bounding box center [1174, 21] width 14 height 22
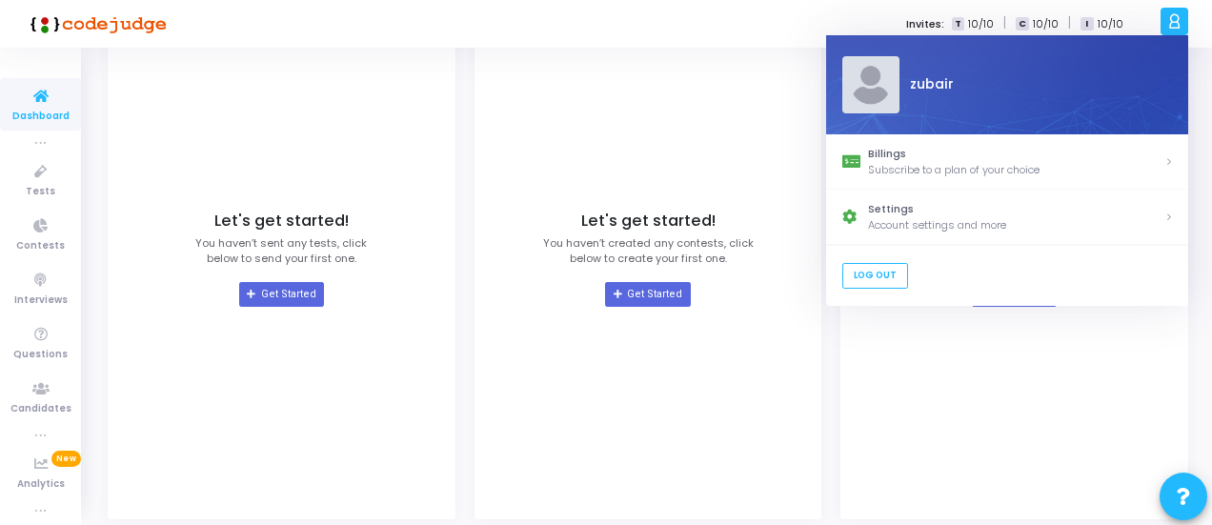
scroll to position [286, 0]
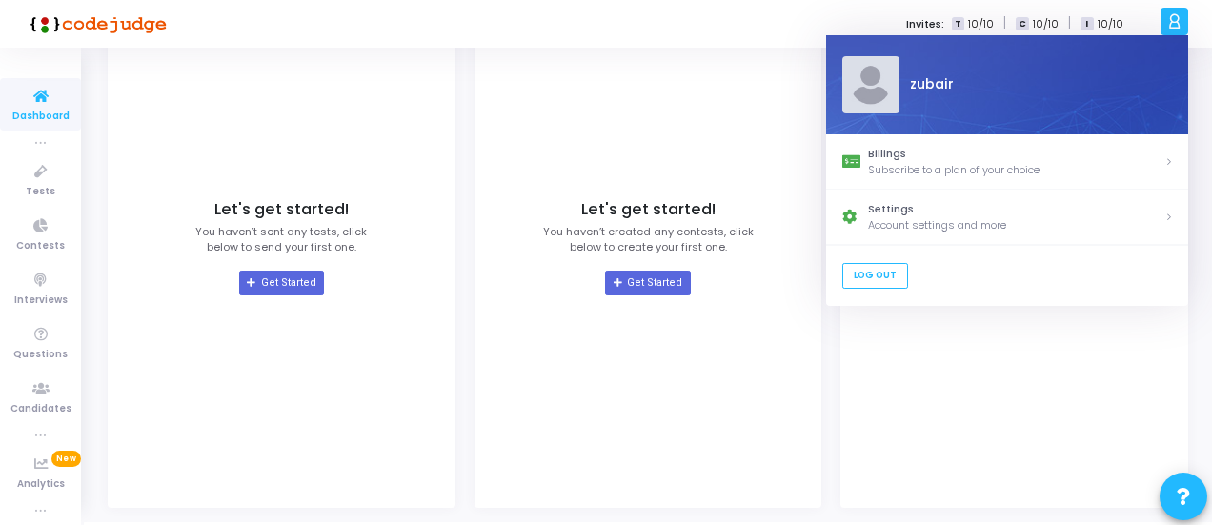
click at [833, 338] on div "Tests 0 Created 0 Published Candidates 0 Invited 0 Attempted Recent Test Report…" at bounding box center [648, 142] width 1081 height 732
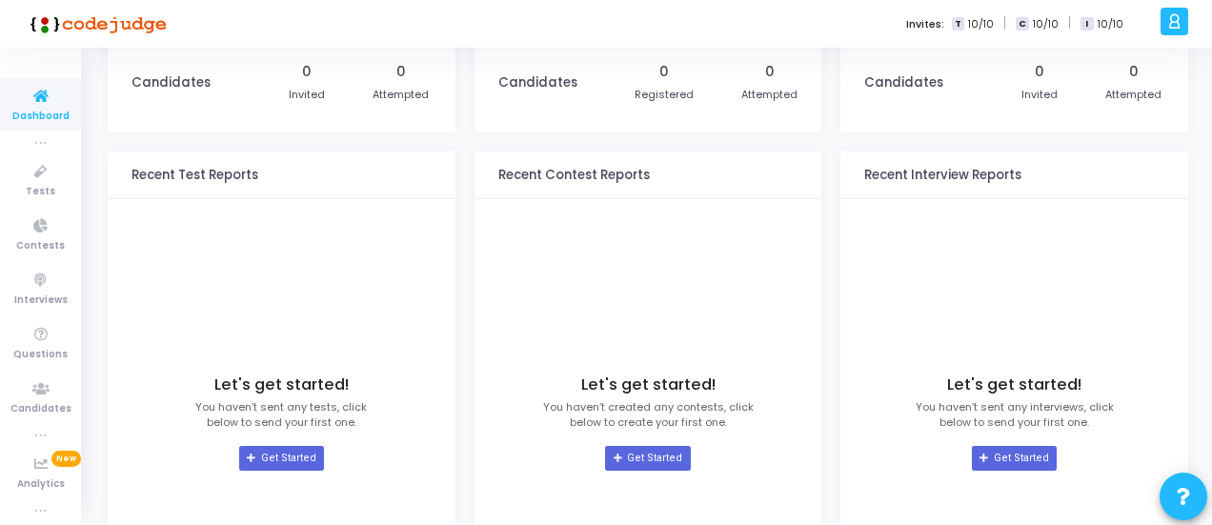
scroll to position [0, 0]
